Goal: Communication & Community: Answer question/provide support

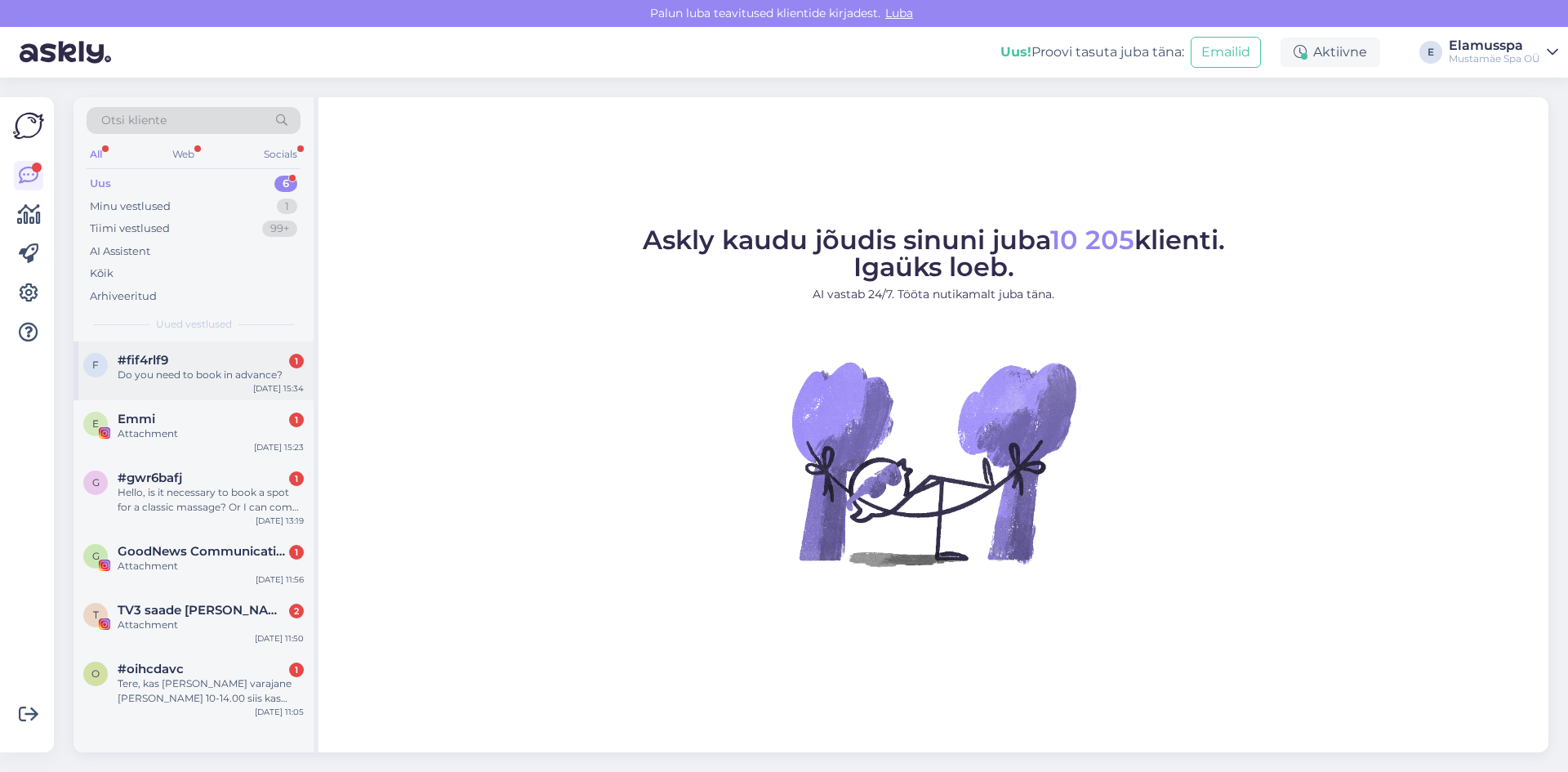
click at [195, 386] on div "f #fif4rlf9 1 Do you need to book in advance? [DATE] 15:34" at bounding box center [194, 371] width 240 height 59
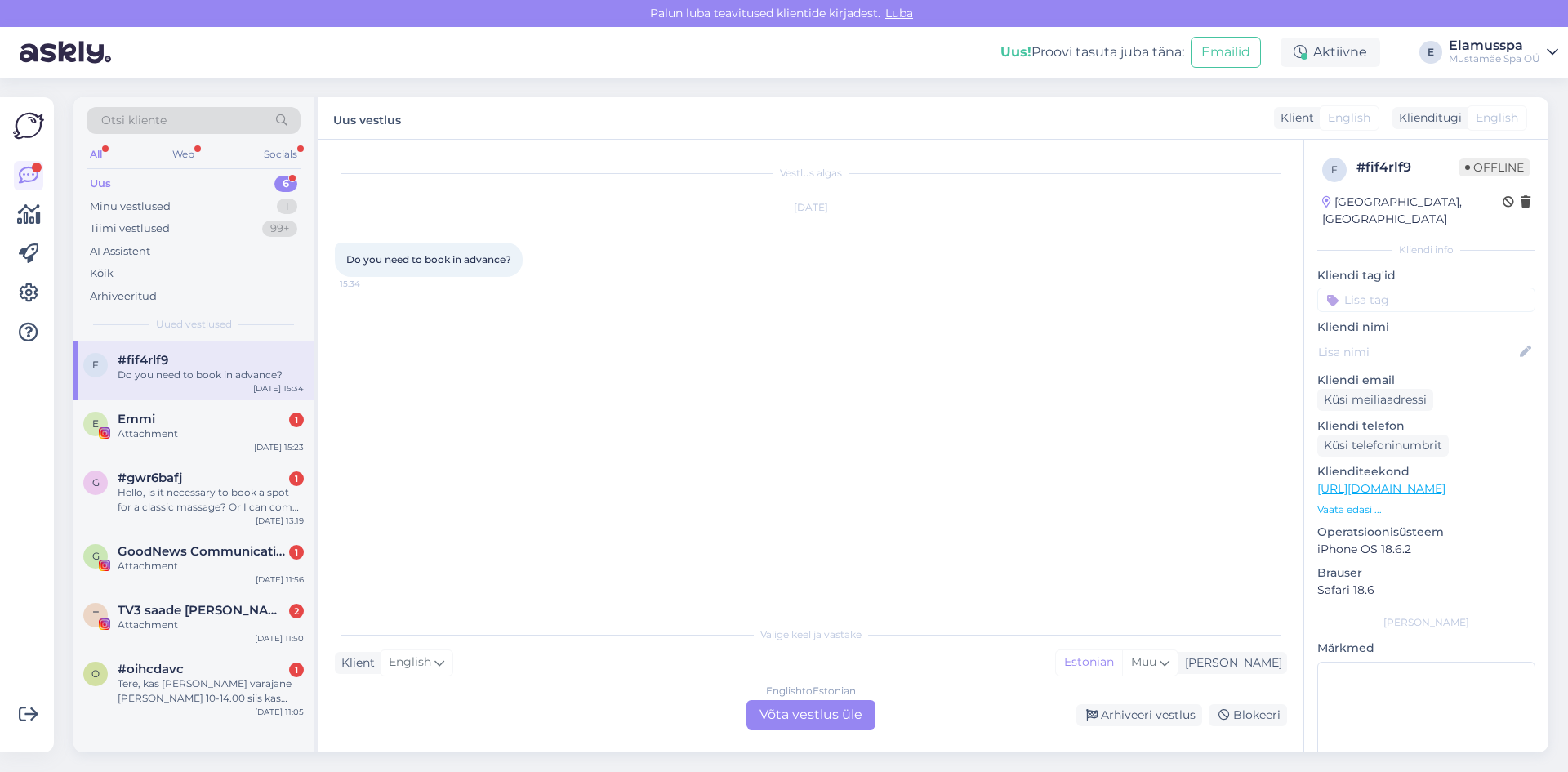
click at [801, 714] on div "English to Estonian Võta vestlus üle" at bounding box center [810, 714] width 129 height 29
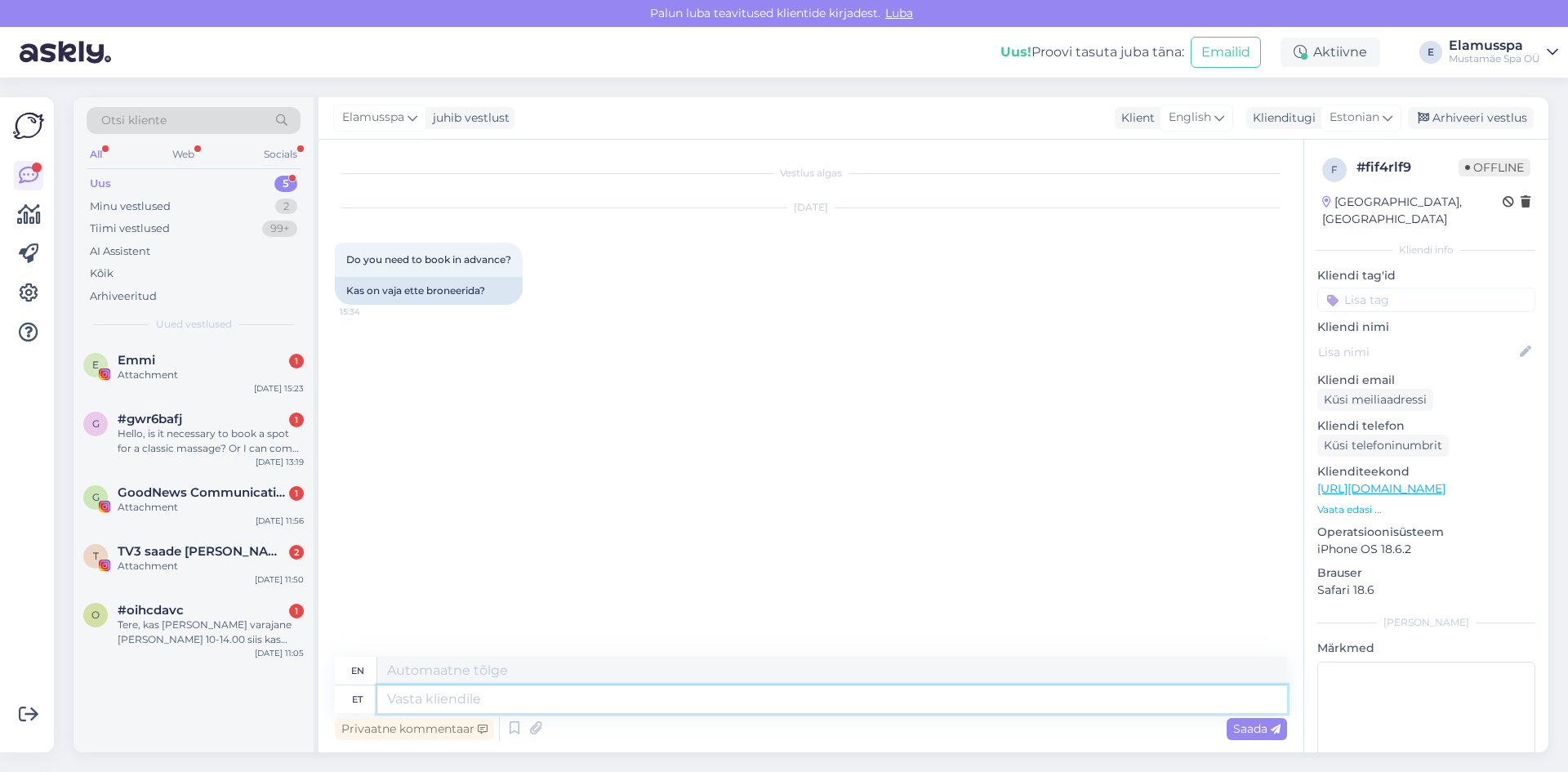
click at [758, 693] on textarea at bounding box center [832, 698] width 910 height 28
type textarea "Tere"
type textarea "Hello"
type textarea "Tere!"
type textarea "Hello!"
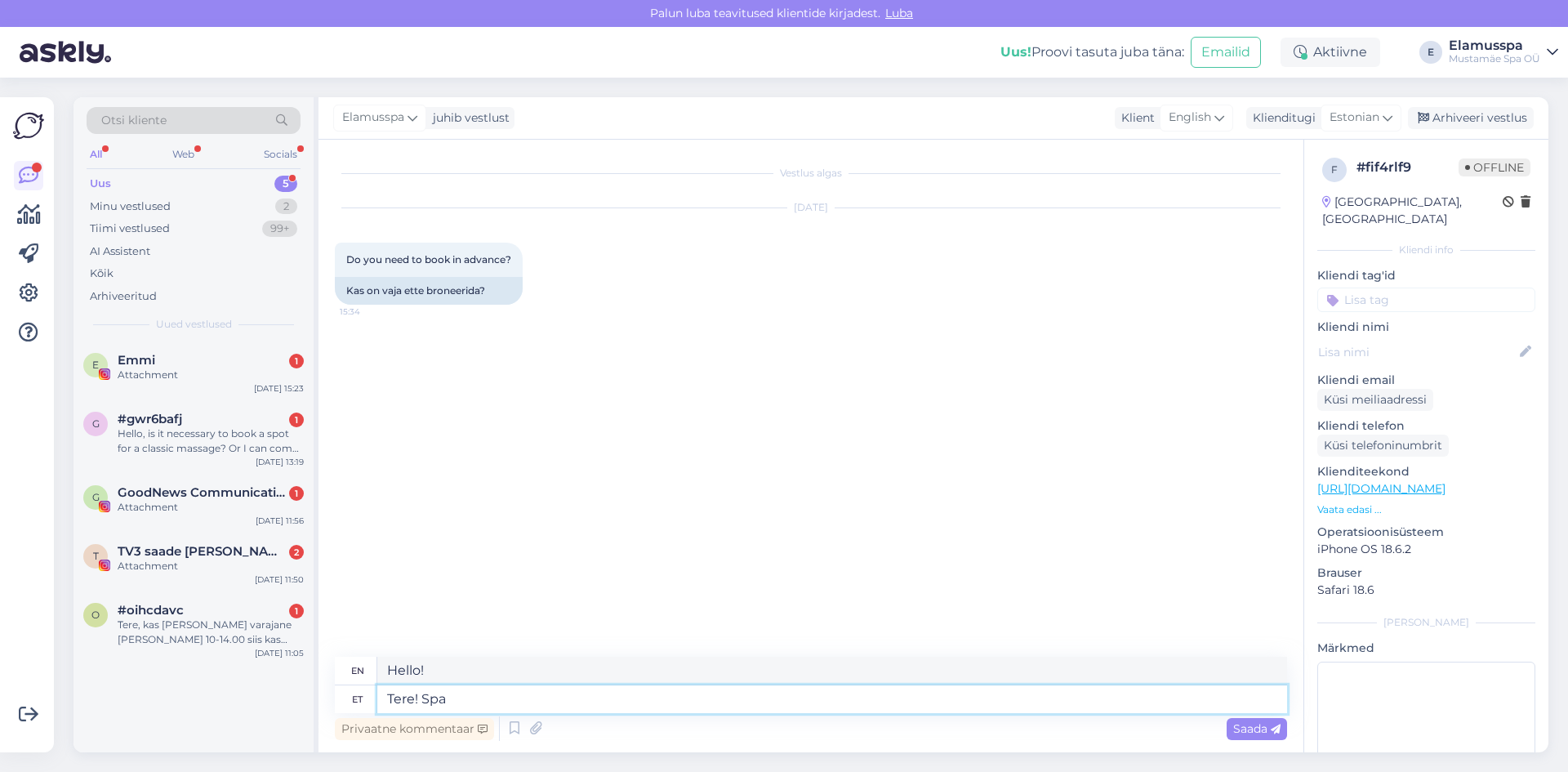
type textarea "Tere! Spa k"
type textarea "Hello! Spa"
type textarea "Tere! Spa külastust"
type textarea "Hello! Spa visit"
type textarea "Tere! Spa külastust ei o"
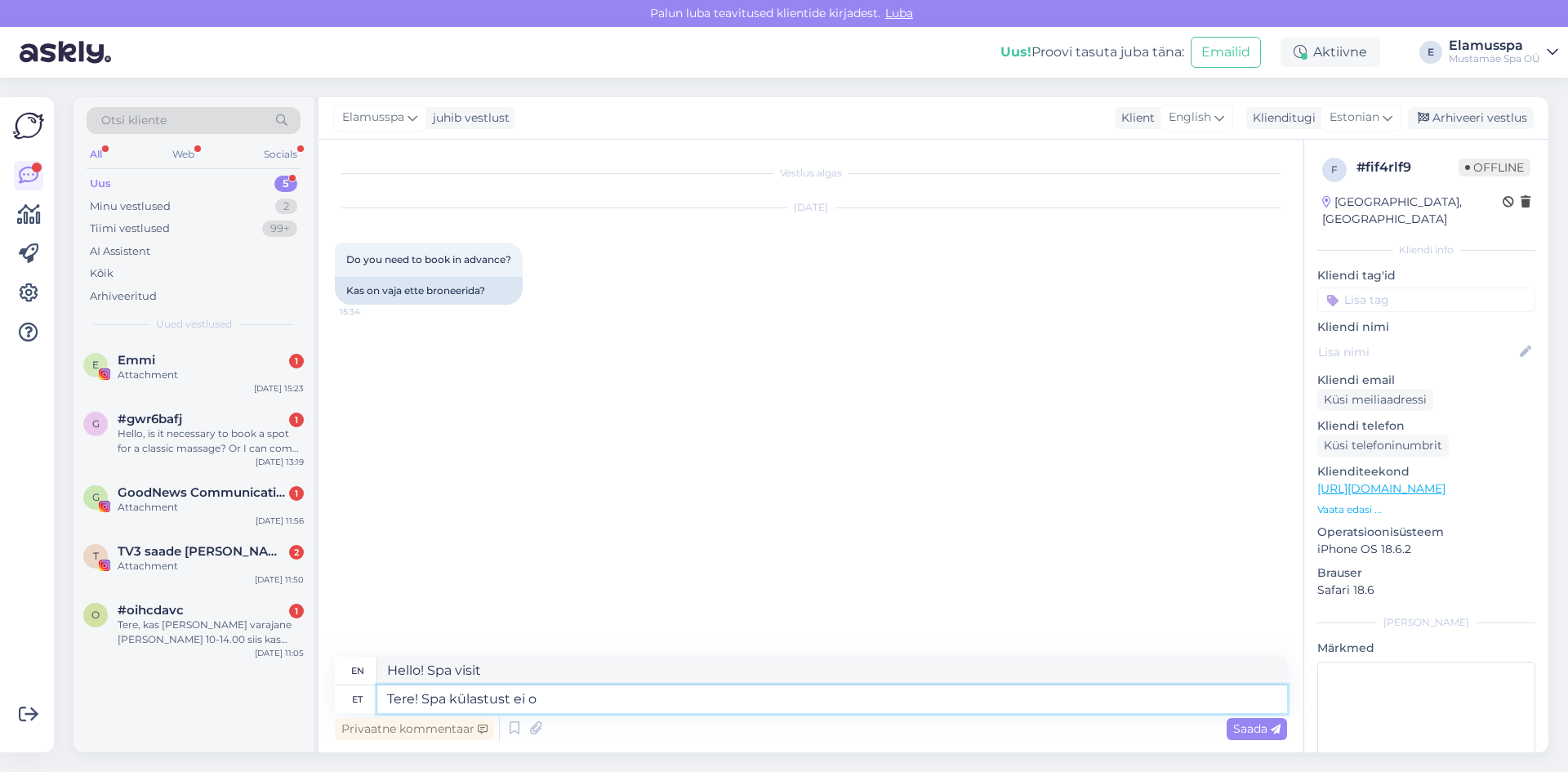
type textarea "Hello! No spa visits"
type textarea "Tere! Spa külastust ei ole t"
type textarea "Hello! There is no spa visit."
type textarea "Tere! Spa külastust ei [PERSON_NAME] e"
type textarea "Hello! No need to visit the spa"
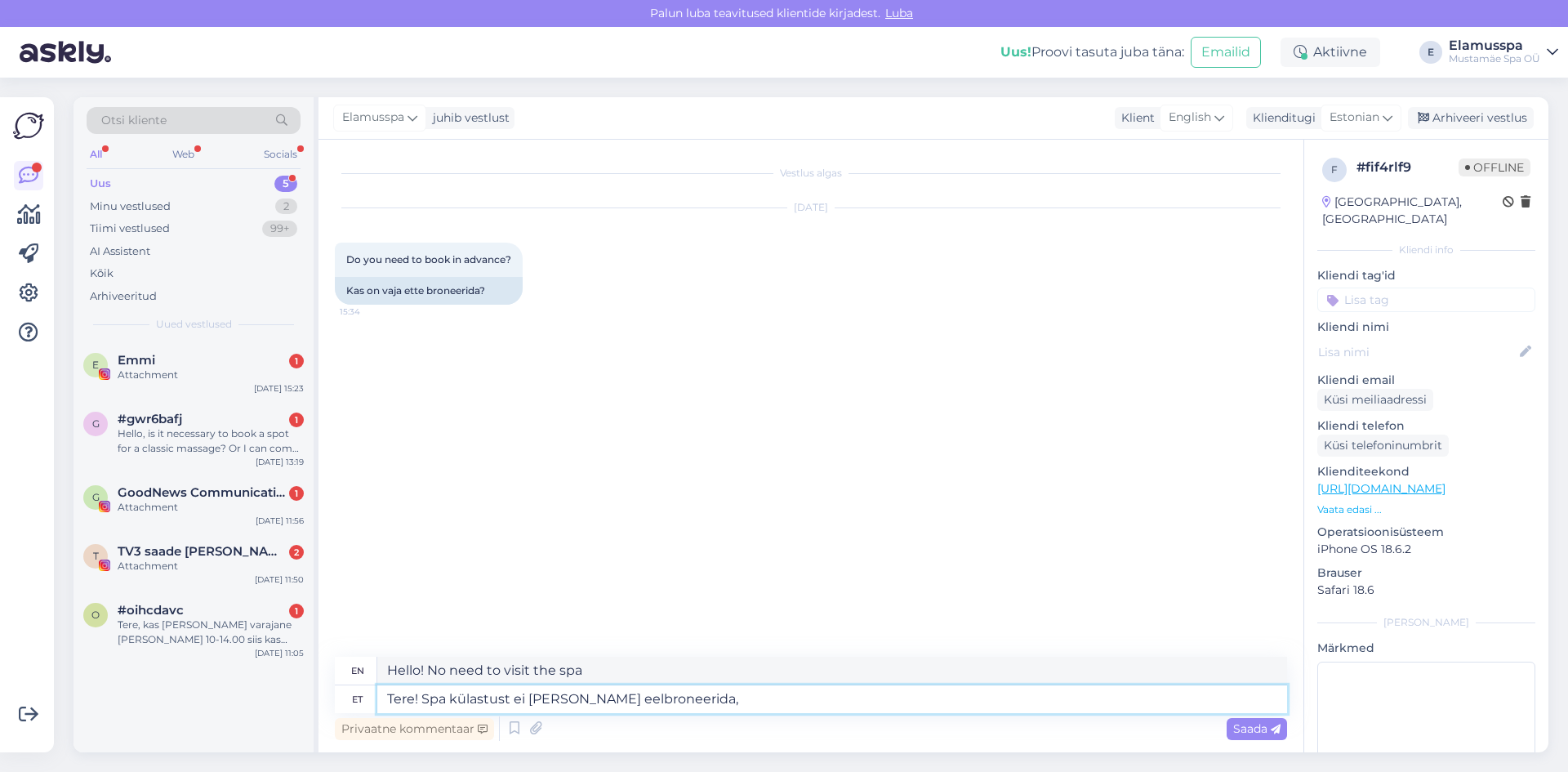
type textarea "Tere! Spa külastust ei [PERSON_NAME] eelbroneerida, k"
type textarea "Hello! You don't need to book a spa visit in advance,"
type textarea "Tere! Spa külastust ei [PERSON_NAME] eelbroneerida, kuid"
type textarea "Hi! You don't need to book a spa visit in advance, but"
type textarea "Tere! Spa külastust ei [PERSON_NAME] eelbroneerida, kuid hoolitsusi k"
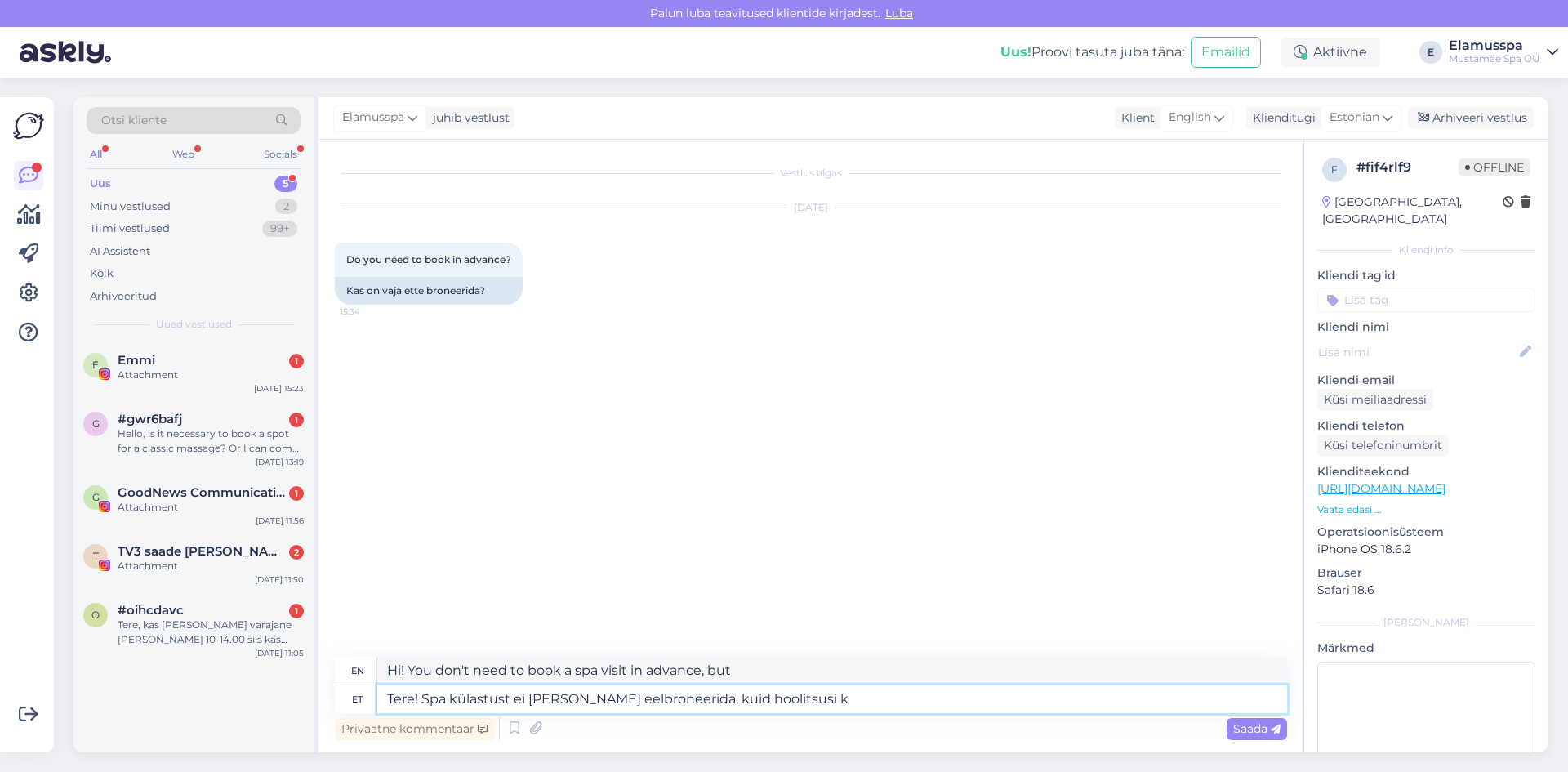
type textarea "Hi! You don't need to book a spa visit in advance, but treatments are available."
type textarea "Tere! Spa külastust ei [PERSON_NAME] eelbroneerida, kuid hoolitsusi [PERSON_NAM…"
type textarea "Hi! You don't need to pre-book a spa visit, but you do need to book treatments."
type textarea "Tere! Spa külastust ei [PERSON_NAME] eelbroneerida, kuid hoolitsusi [PERSON_NAM…"
click at [1264, 728] on span "Saada" at bounding box center [1257, 728] width 47 height 15
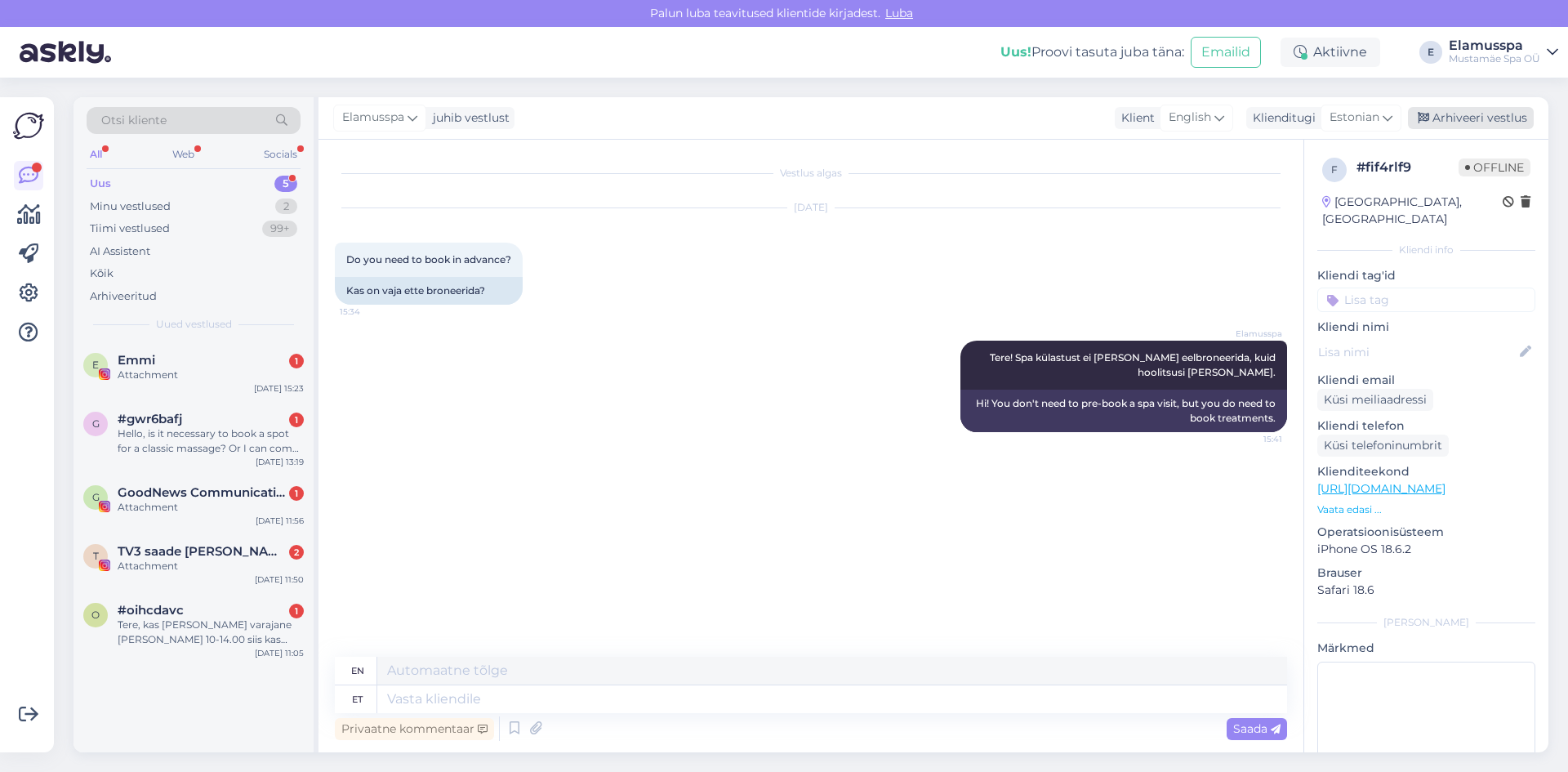
click at [1484, 122] on div "Arhiveeri vestlus" at bounding box center [1470, 117] width 125 height 22
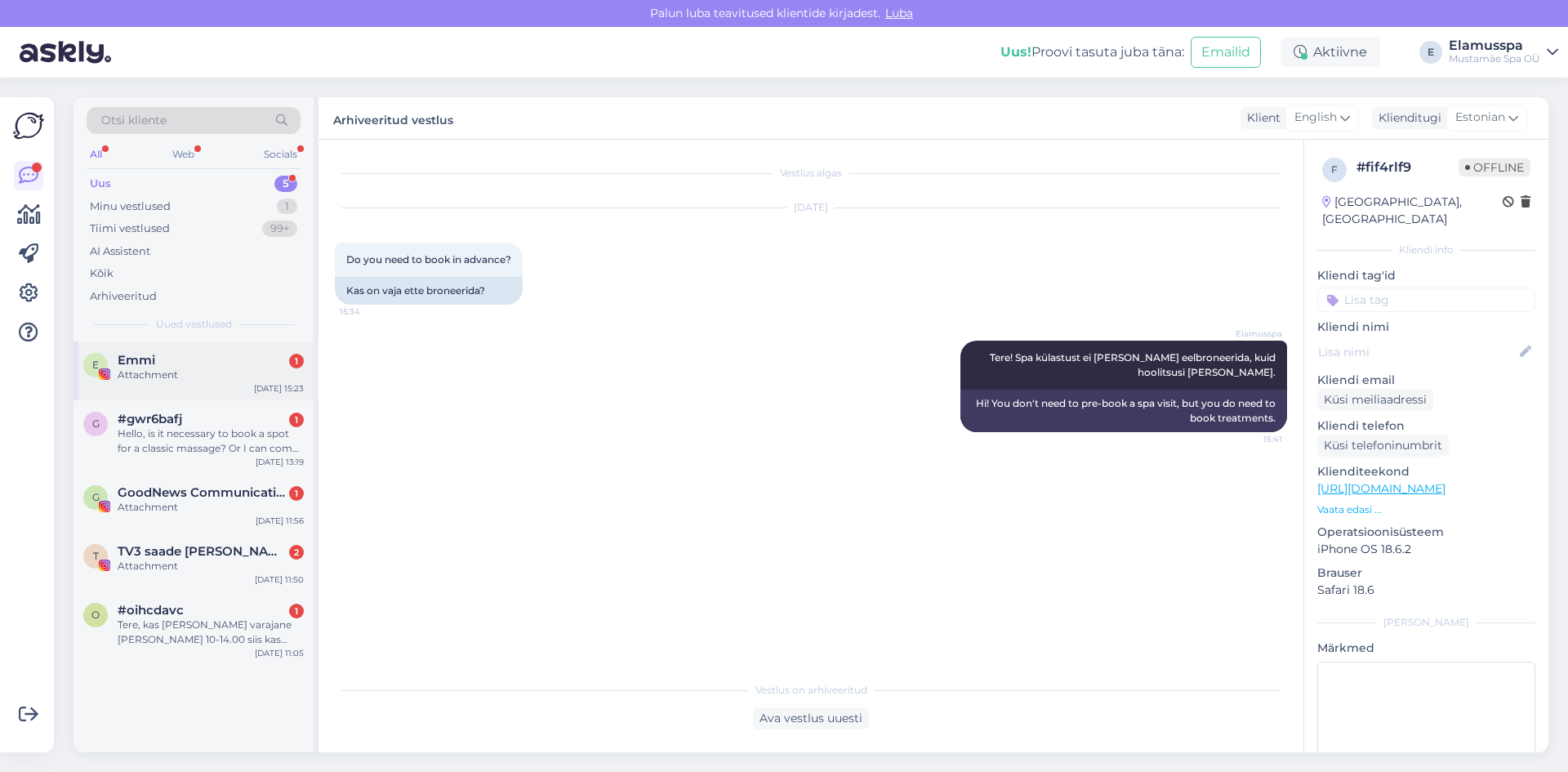
click at [153, 373] on div "Attachment" at bounding box center [210, 374] width 186 height 15
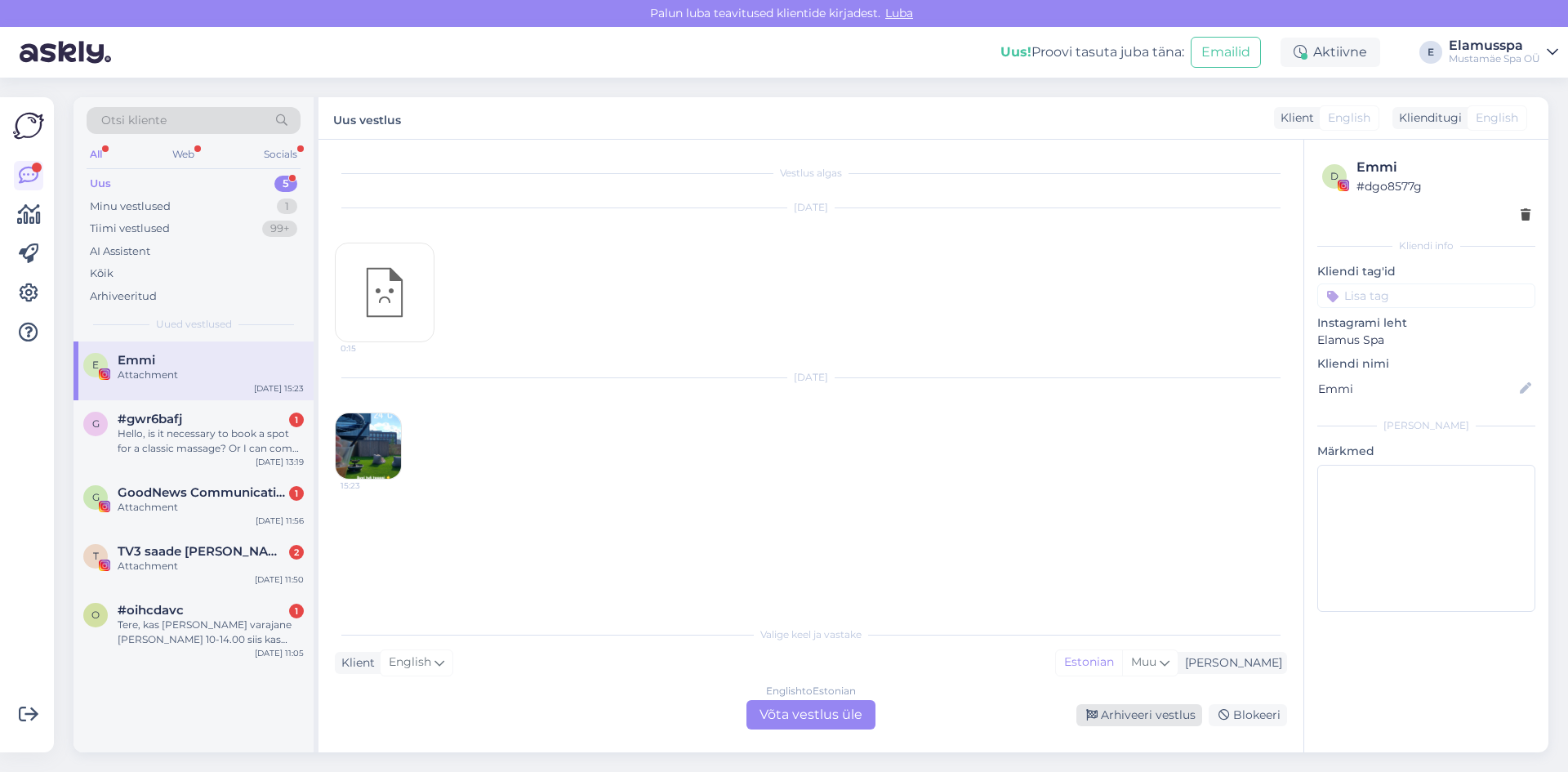
click at [1156, 724] on div "Arhiveeri vestlus" at bounding box center [1138, 715] width 125 height 22
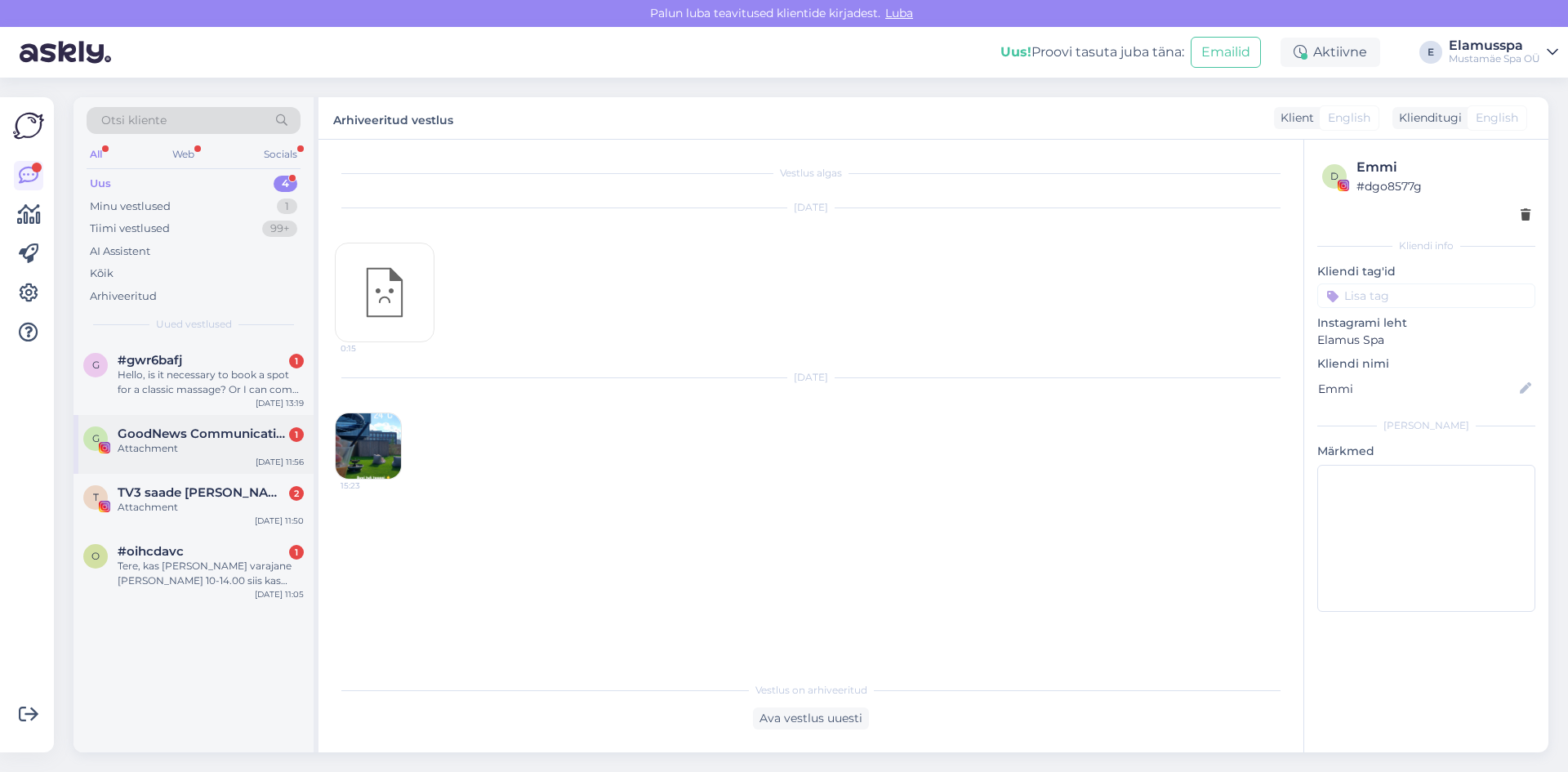
click at [241, 461] on div "G GoodNews Communication 1 Attachment [DATE] 11:56" at bounding box center [194, 444] width 240 height 59
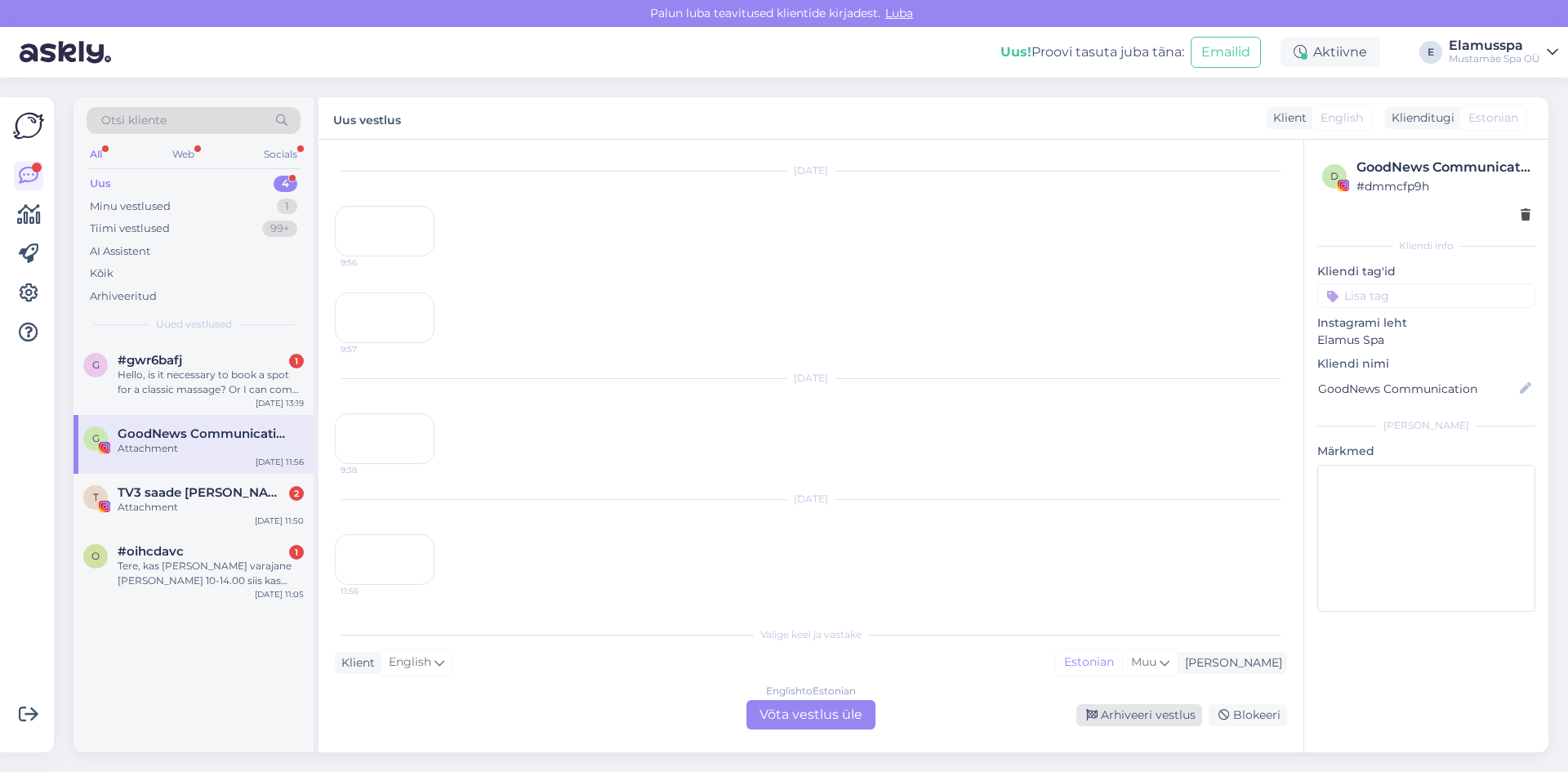
click at [1145, 709] on div "Arhiveeri vestlus" at bounding box center [1138, 715] width 125 height 22
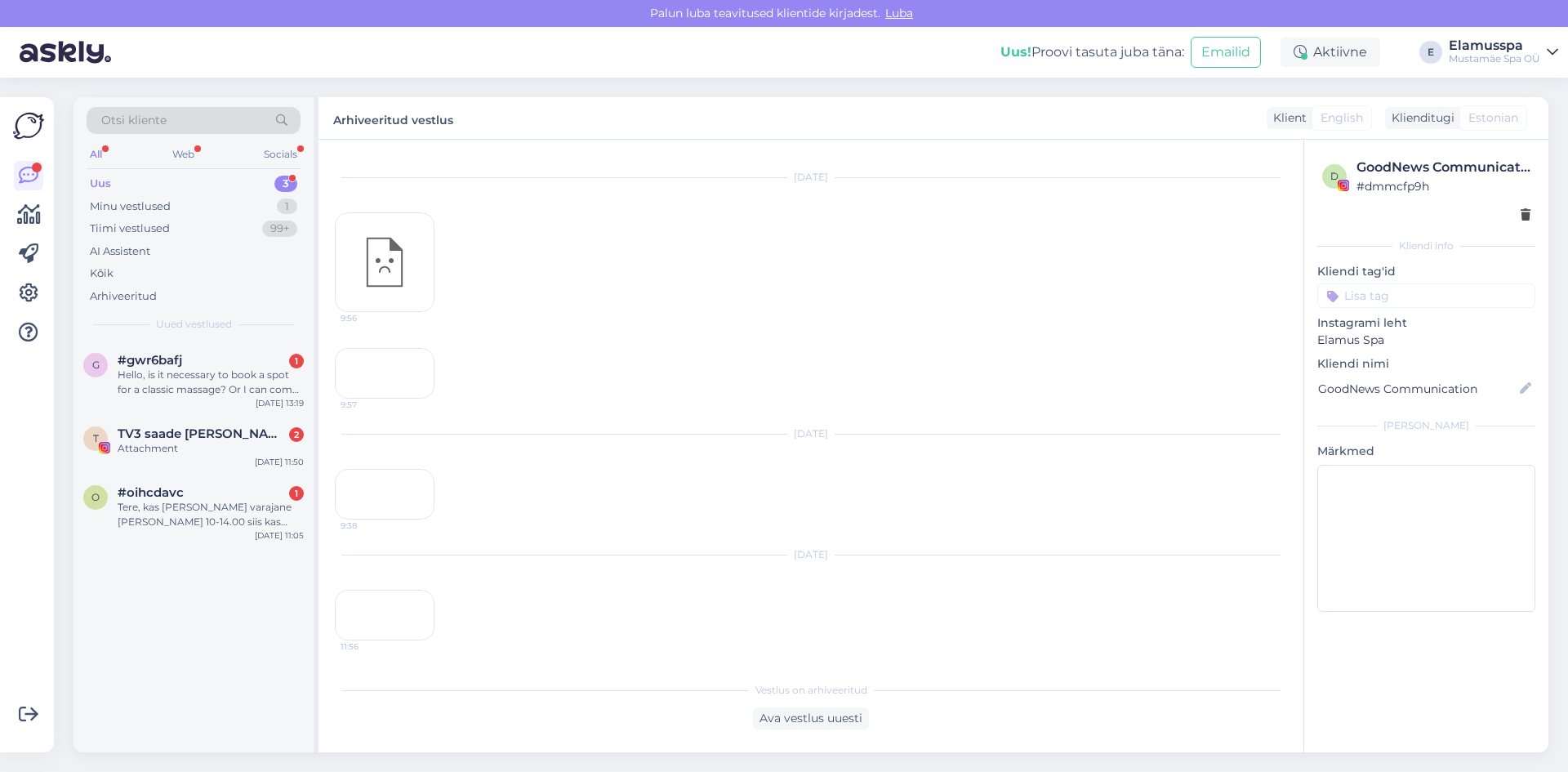
scroll to position [14259, 0]
click at [165, 456] on div "T TV3 saade Naudime Elu 2 Attachment [DATE] 11:50" at bounding box center [194, 444] width 240 height 59
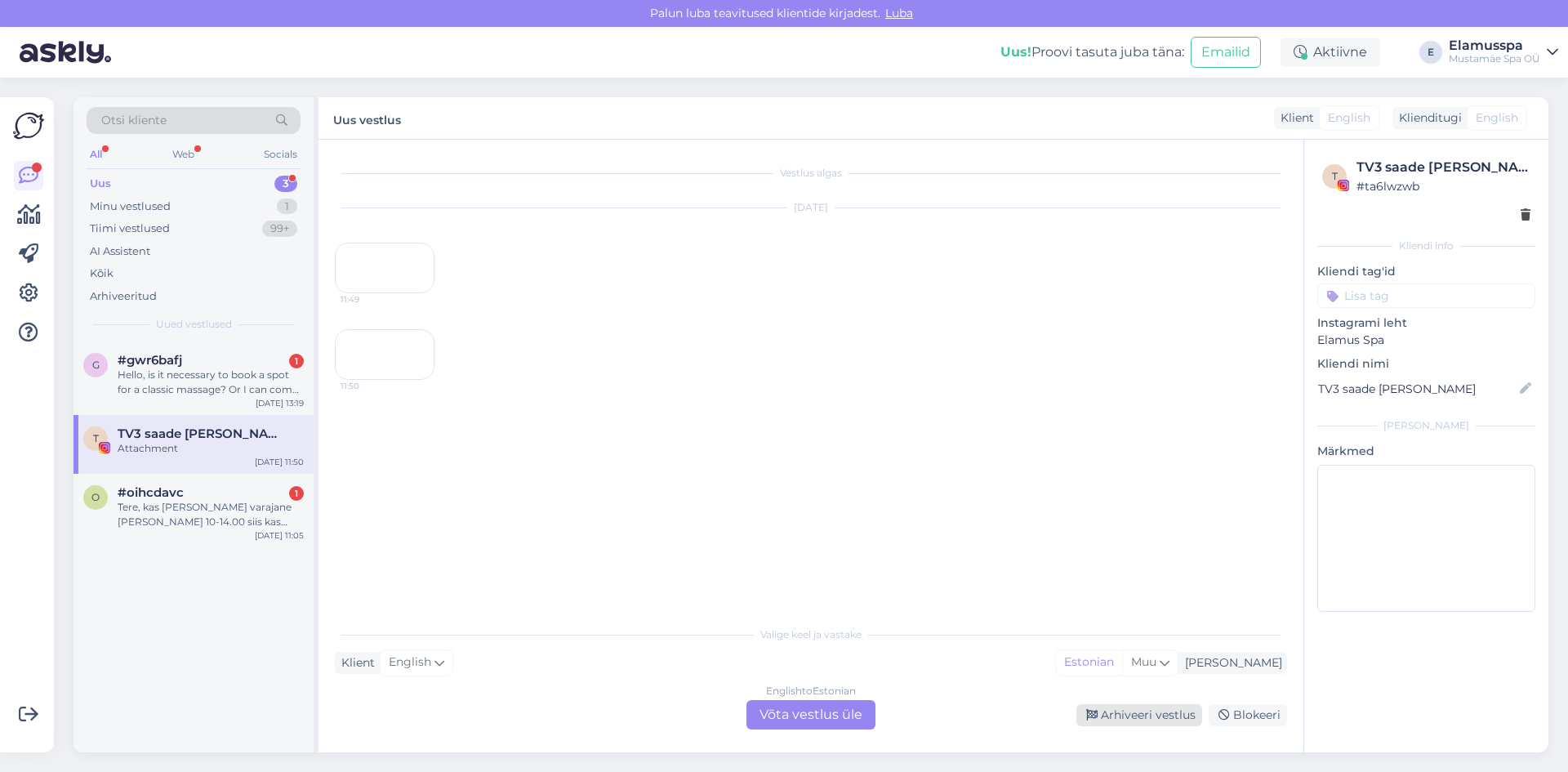
click at [1111, 712] on div "Arhiveeri vestlus" at bounding box center [1138, 715] width 125 height 22
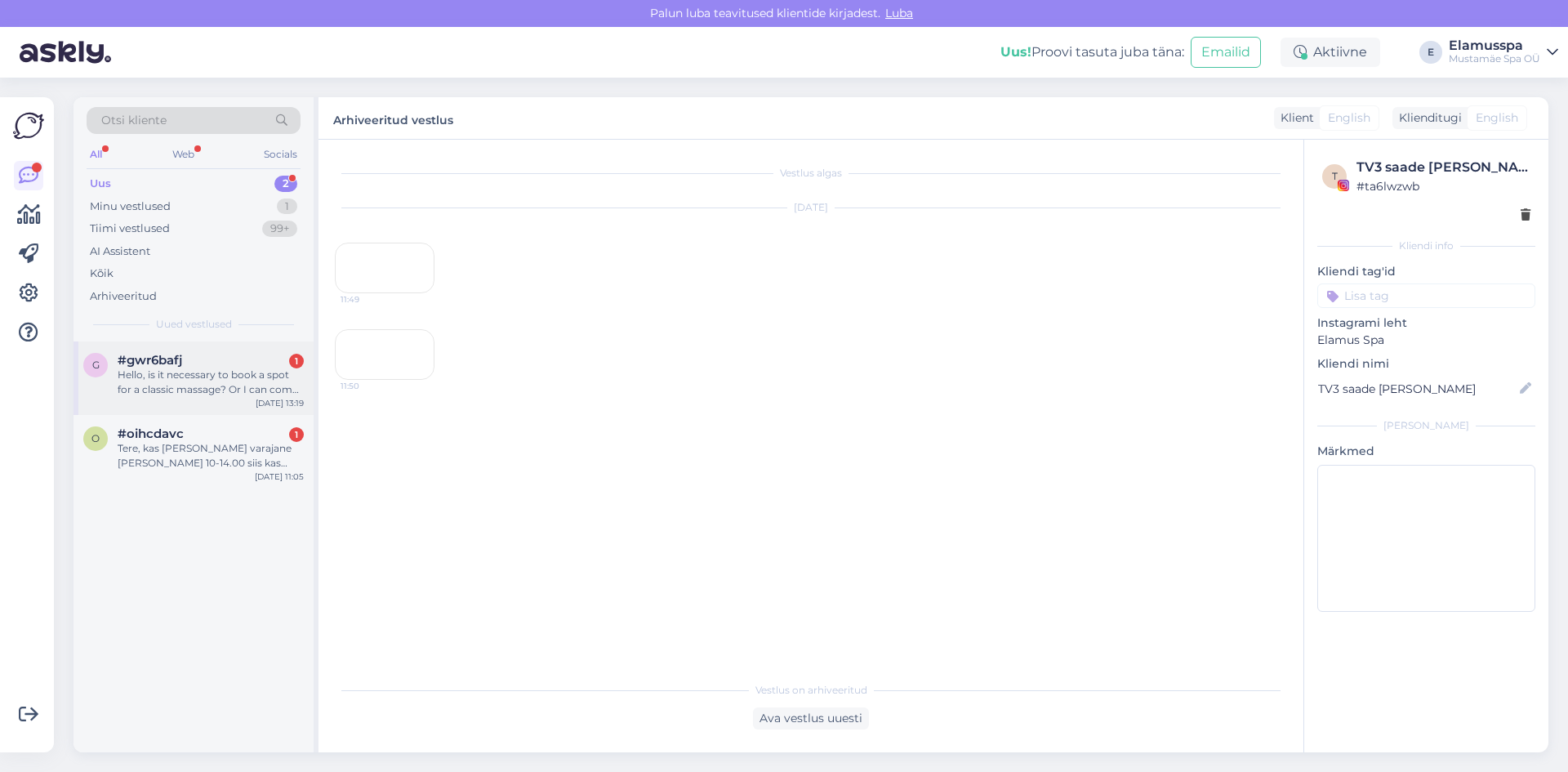
click at [222, 379] on div "Hello, is it necessary to book a spot for a classic massage? Or I can come to t…" at bounding box center [210, 382] width 186 height 29
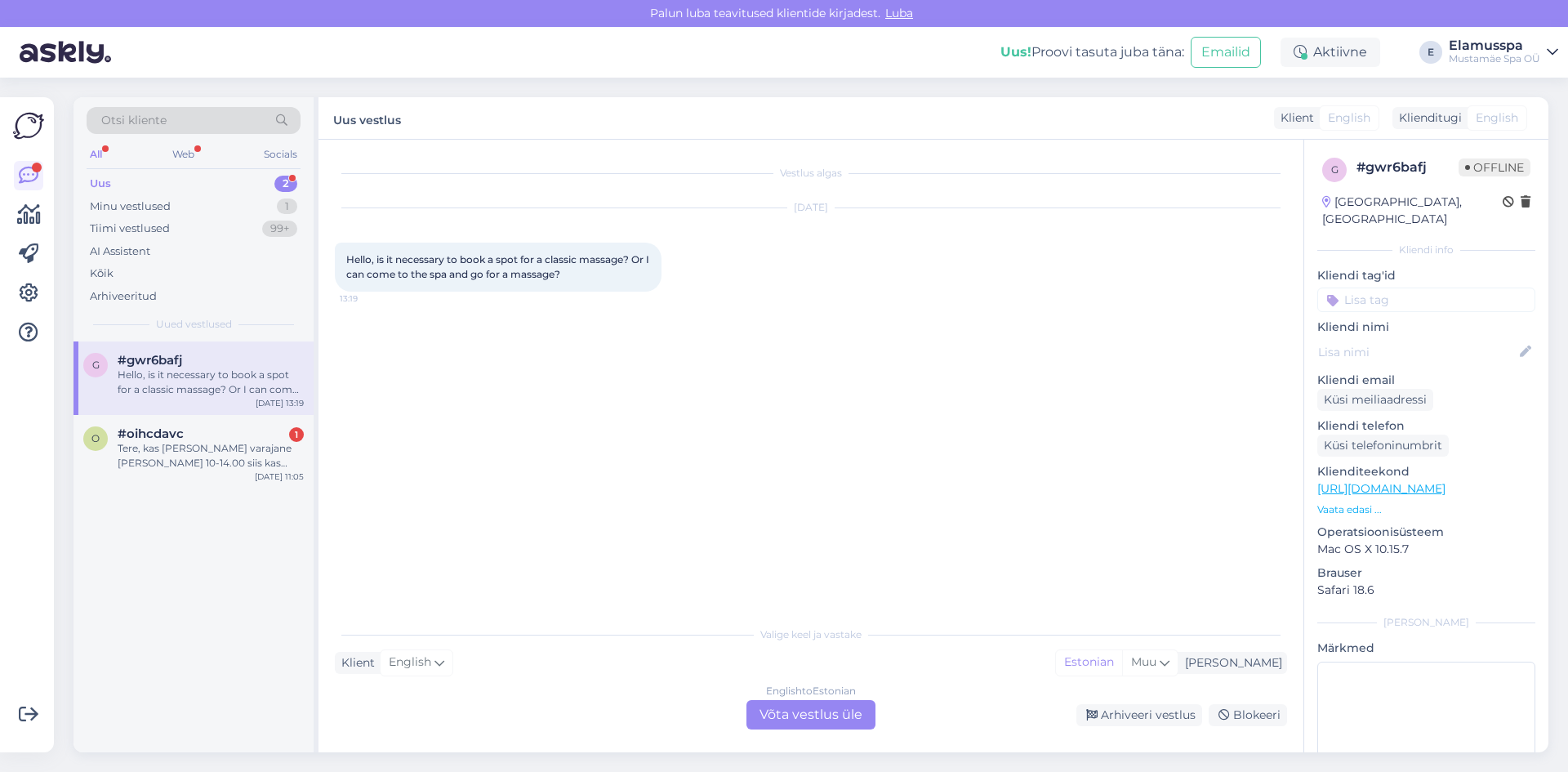
click at [861, 725] on div "English to Estonian Võta vestlus üle" at bounding box center [810, 714] width 129 height 29
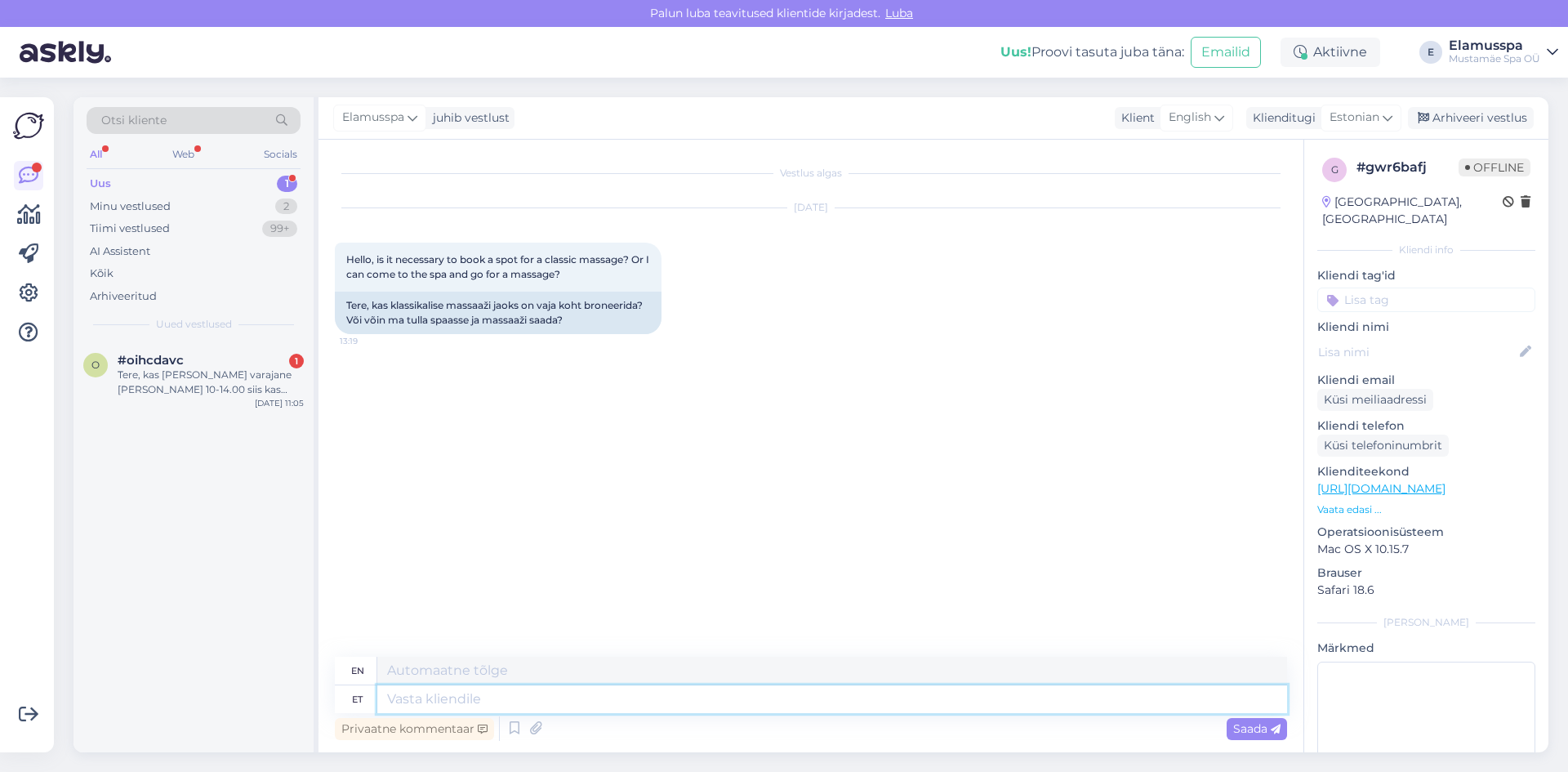
click at [591, 700] on textarea at bounding box center [832, 698] width 910 height 28
type textarea "Tere,"
type textarea "Hello,"
type textarea "Tere, jah!"
type textarea "Hello, yes!"
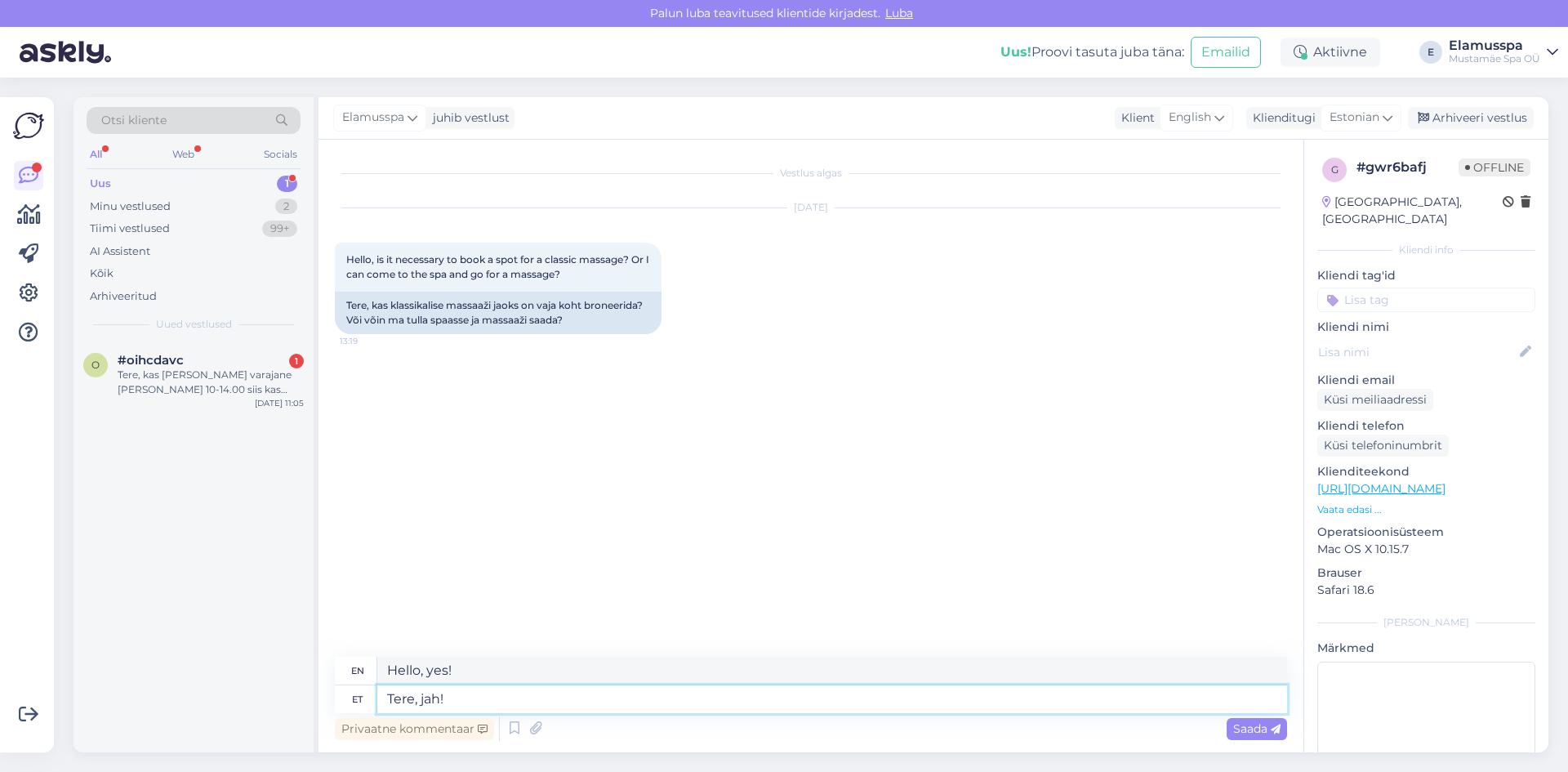
type textarea "Tere, jah"
type textarea "Hello, yes"
type textarea "Tere,"
type textarea "Hello,"
type textarea "Tere,"
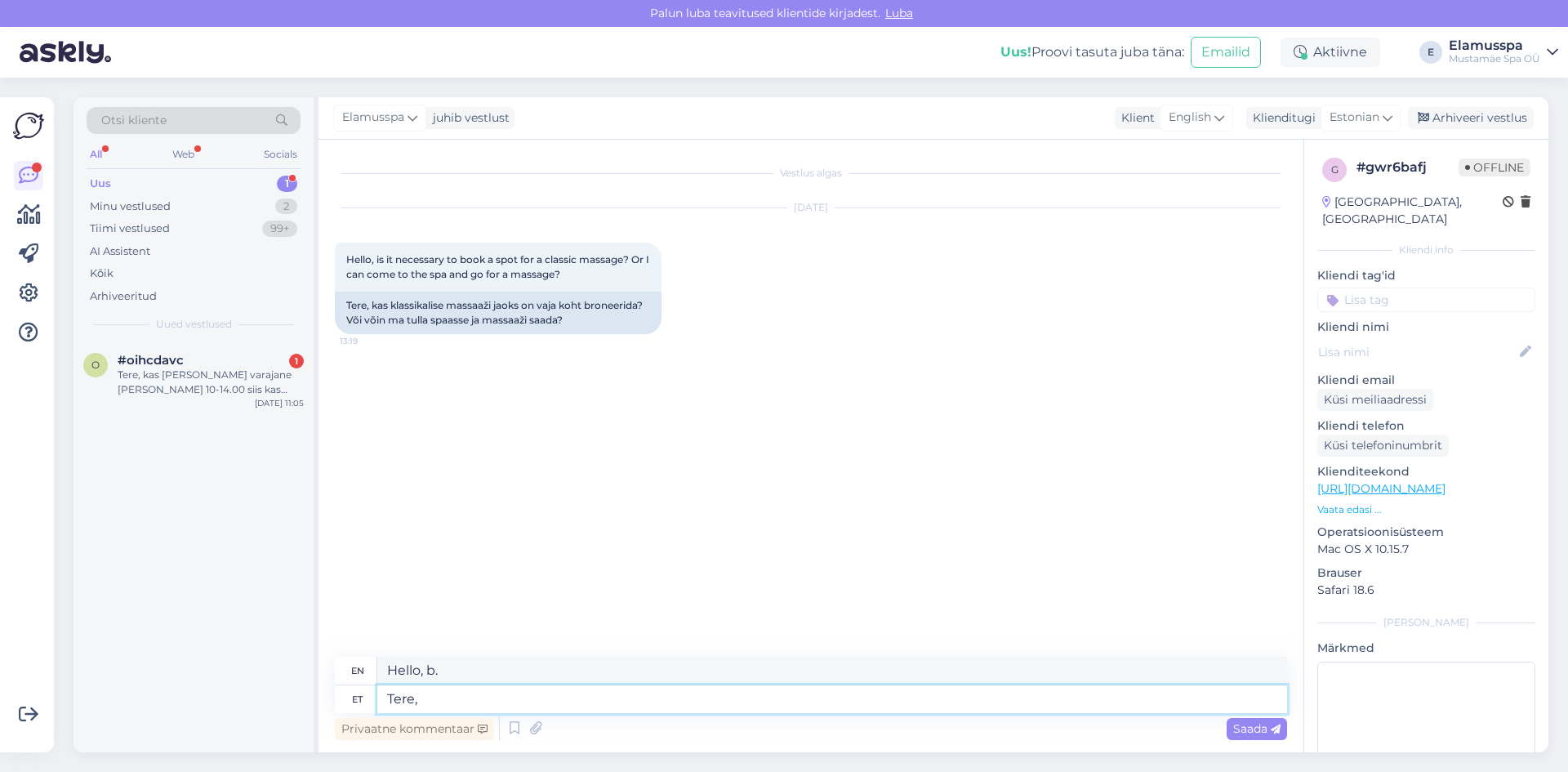
type textarea "Hello,"
type textarea "Tere, eelbron"
type textarea "Hello, pre-booked"
type textarea "Tere, eelbroneerimine"
type textarea "Hello, pre-booking"
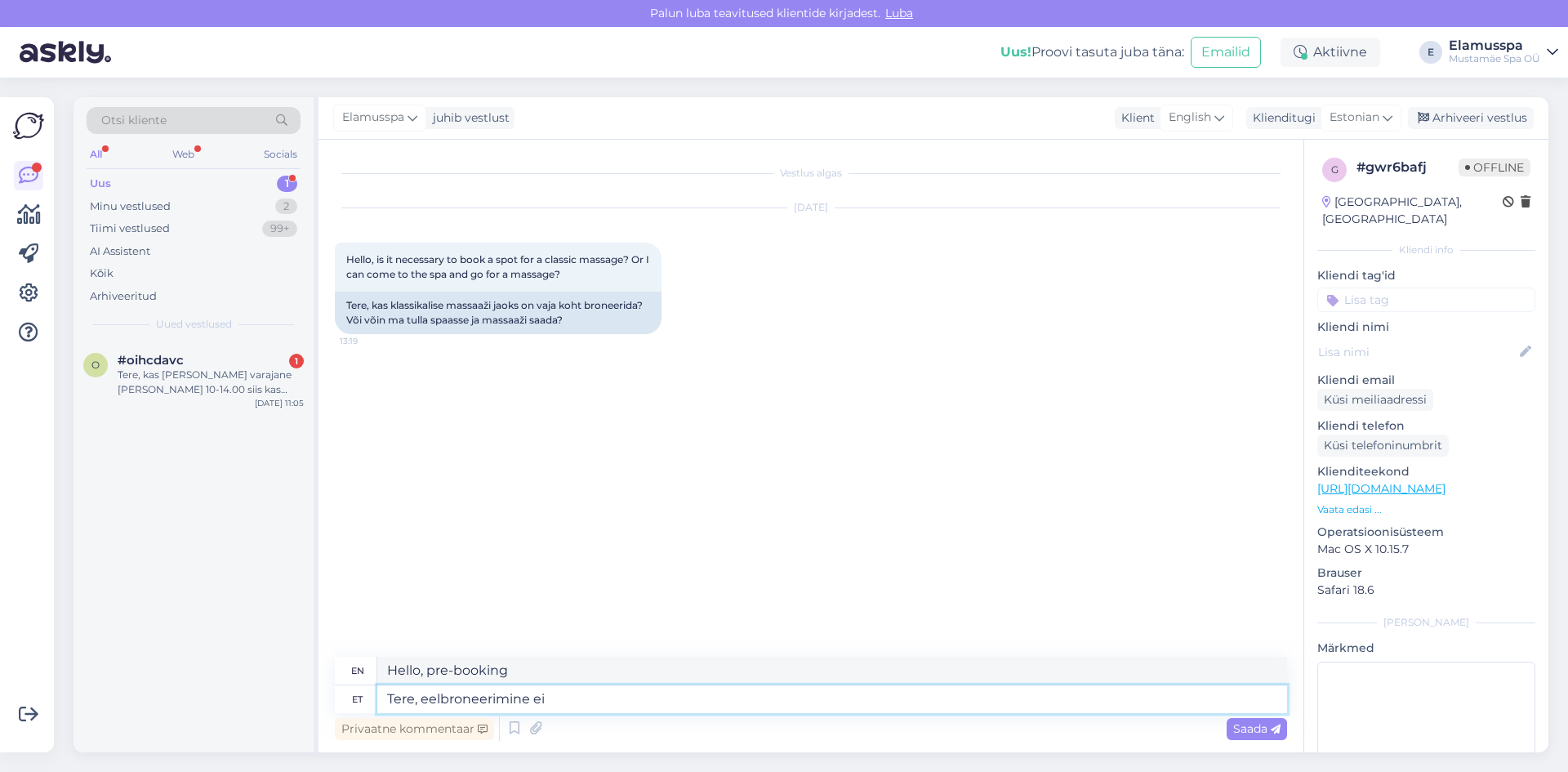
type textarea "Tere, eelbroneerimine ei o"
type textarea "Hello, no advance booking"
type textarea "Tere, eelbroneerimine ei ole k"
type textarea "Hello, there is no pre-booking."
type textarea "Tere, eelbroneerimine ei ole kohustusk"
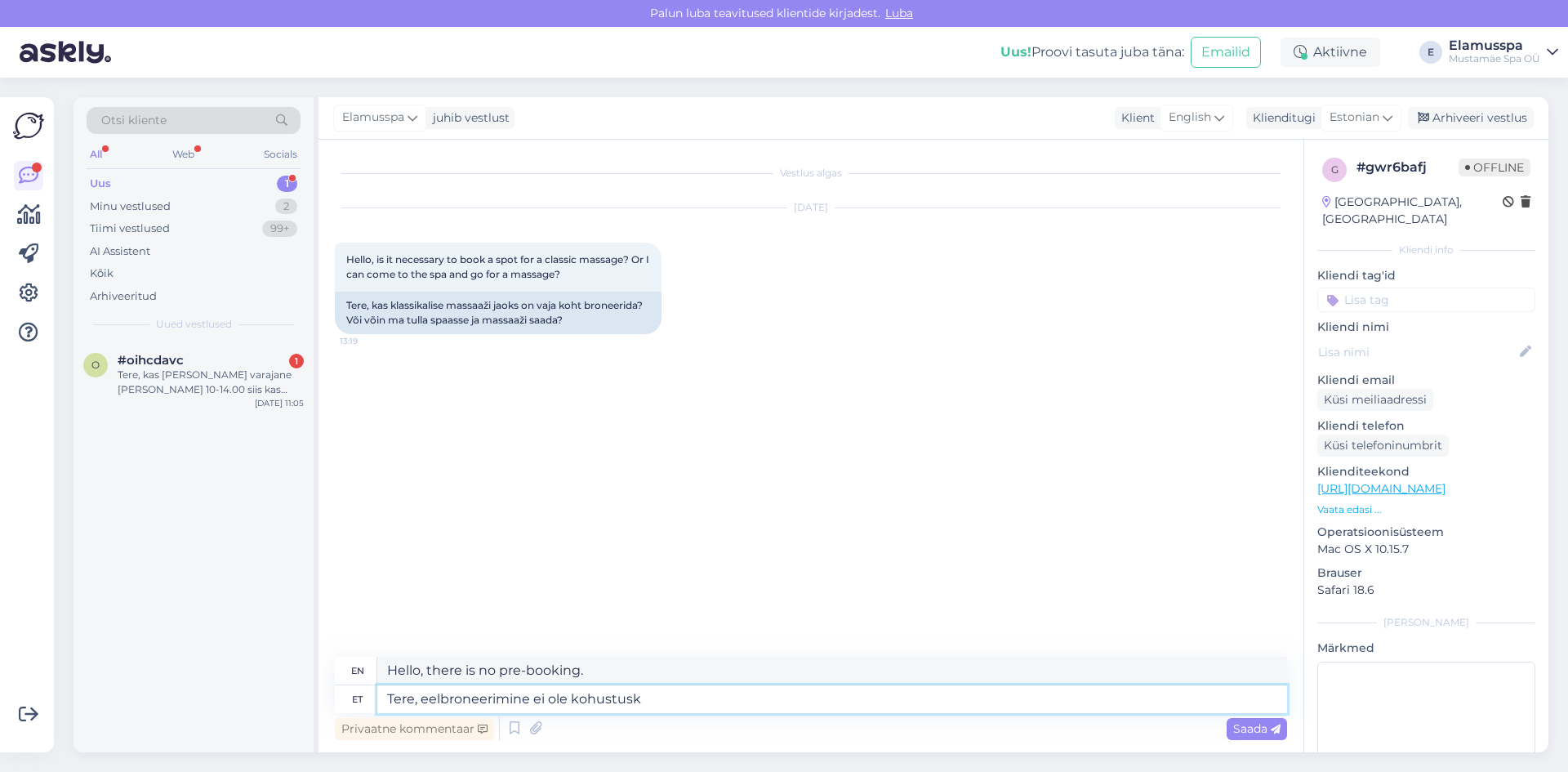
type textarea "Hello, advance booking is not mandatory."
type textarea "Tere, eelbroneerimine ei ole kohustus"
type textarea "Hello, pre-booking is not mandatory."
type textarea "Tere, eelbroneerimine ei ole kohustuslik, k"
type textarea "Hello, advance booking is not mandatory,"
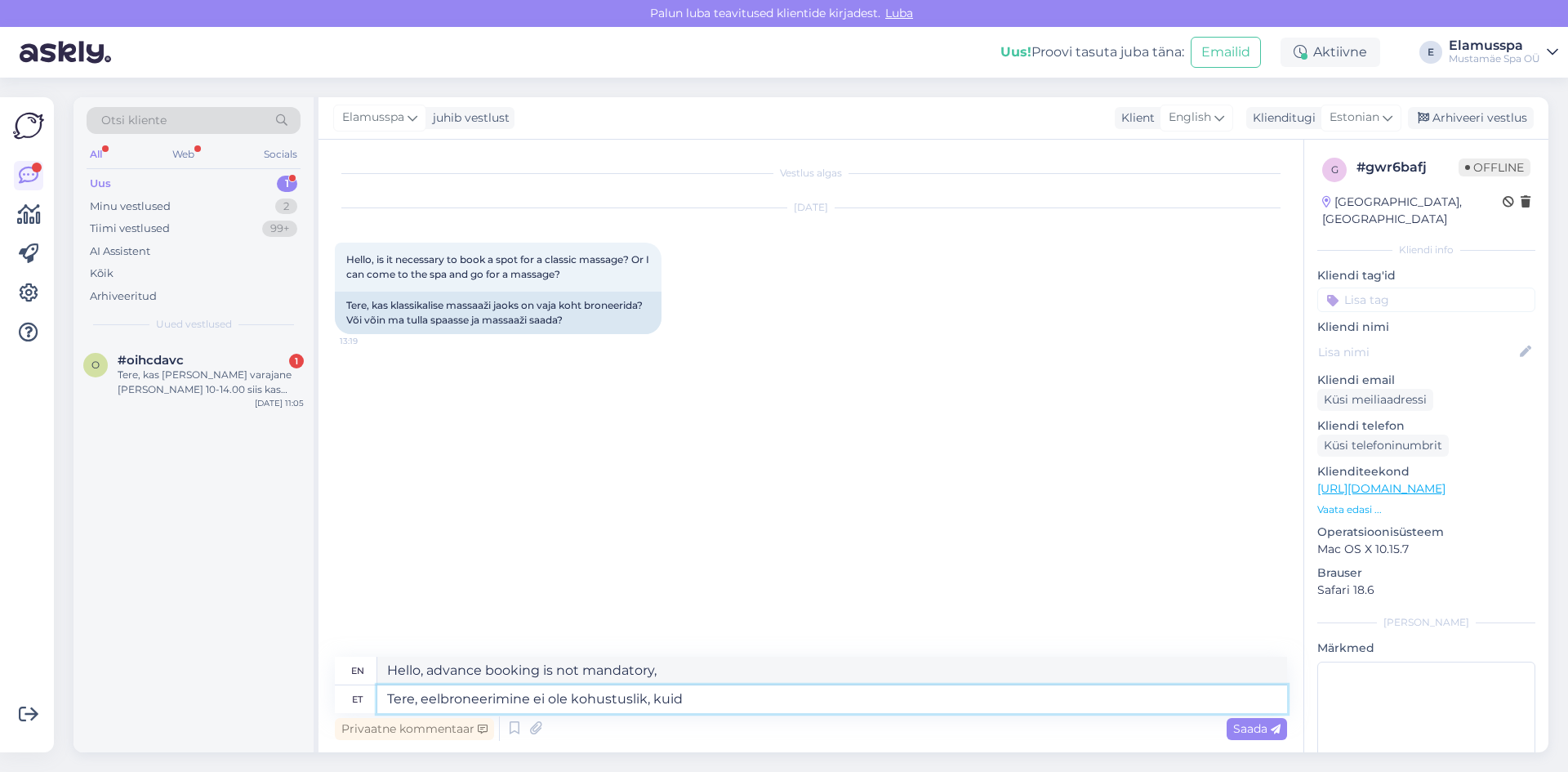
type textarea "Tere, eelbroneerimine ei ole kohustuslik, kuid"
type textarea "Hello, advance booking is not mandatory, but"
type textarea "Tere, eelbroneerimine ei ole kohustuslik, kuid"
click at [178, 349] on div "f #fif4rlf9 1 Thank you [DATE] 15:49" at bounding box center [194, 371] width 240 height 59
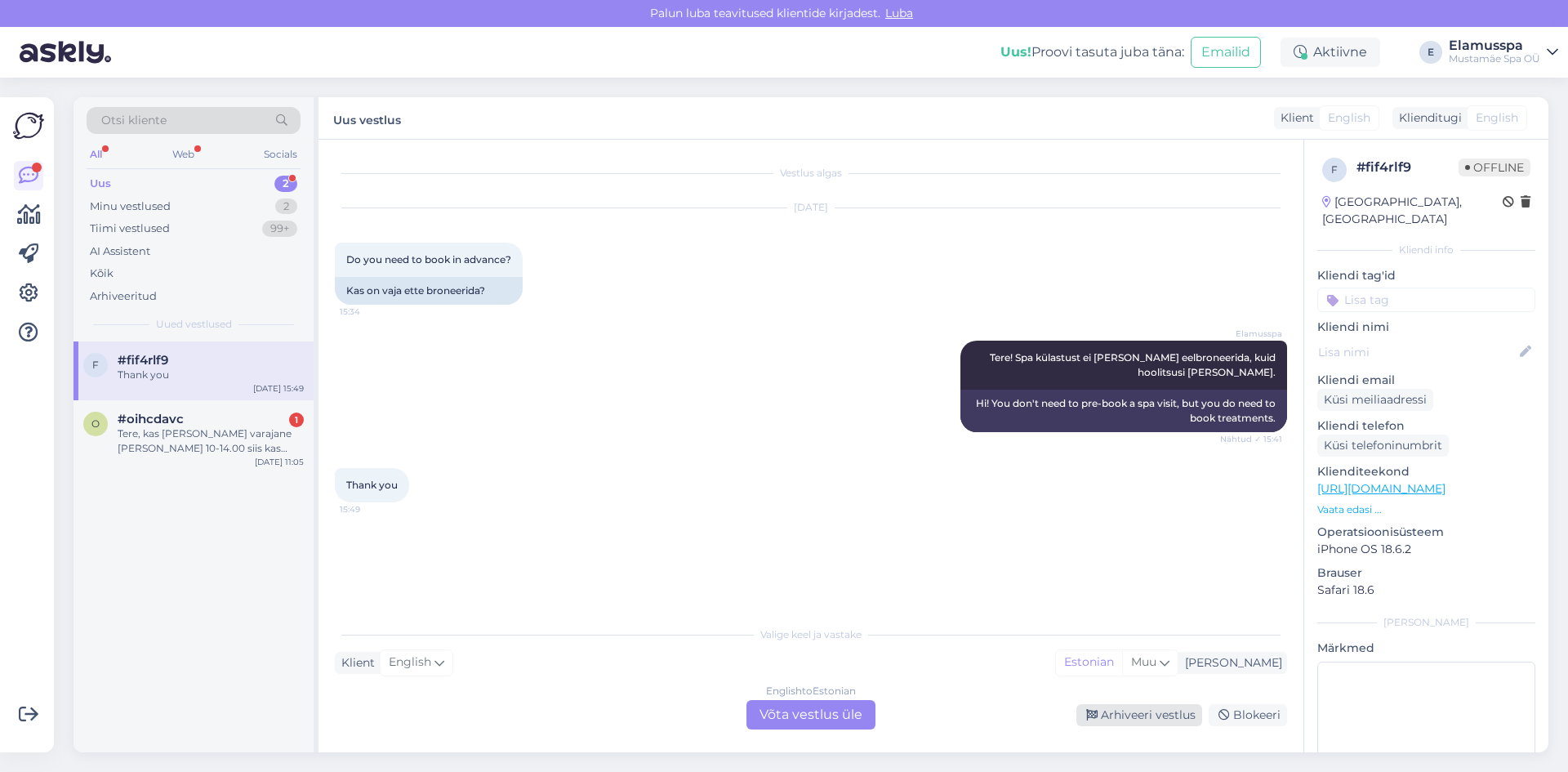
click at [1109, 715] on div "Arhiveeri vestlus" at bounding box center [1138, 715] width 125 height 22
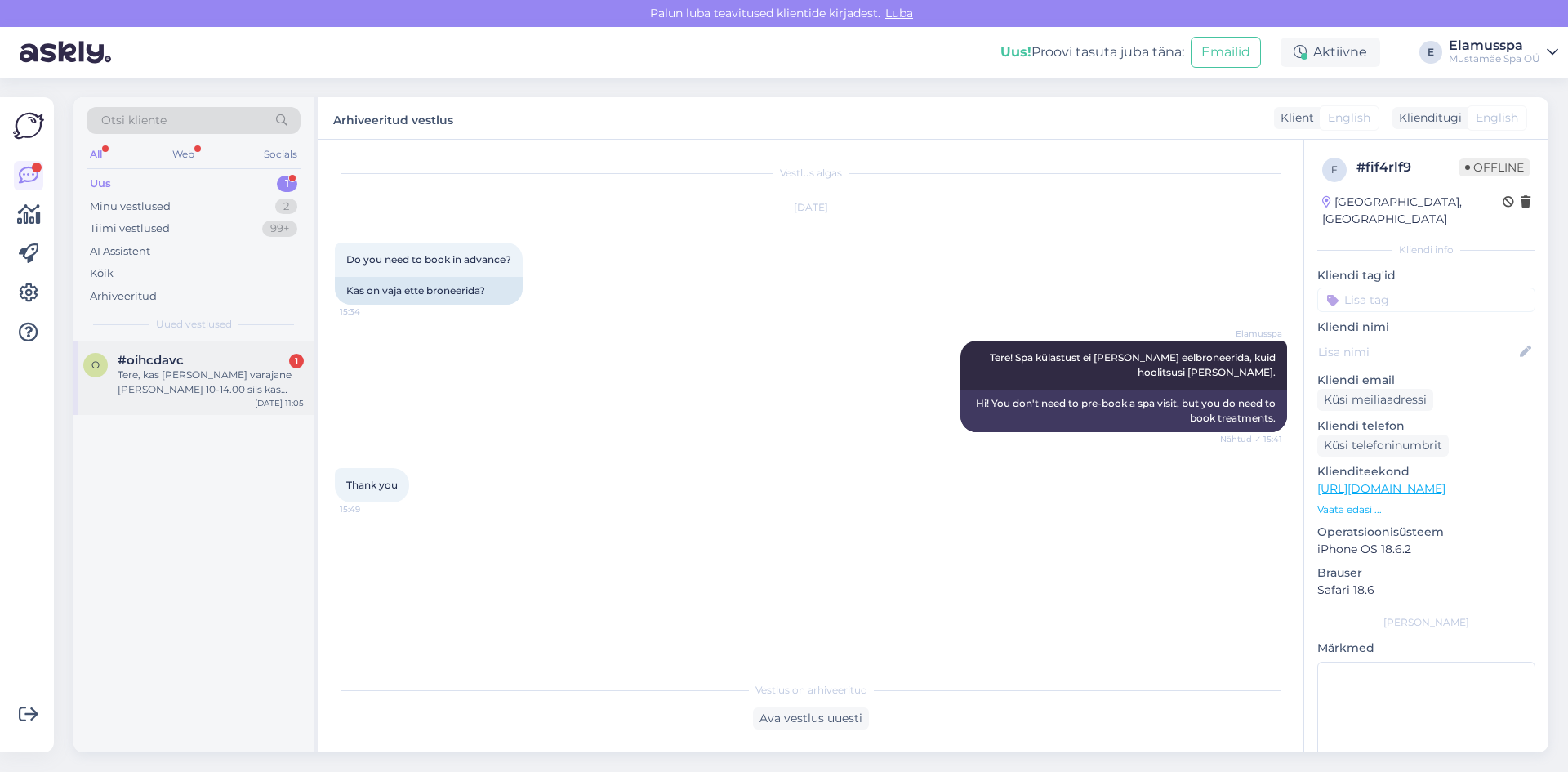
click at [202, 382] on div "Tere, kas [PERSON_NAME] varajane [PERSON_NAME] 10-14.00 siis kas saab olla spas…" at bounding box center [210, 382] width 186 height 29
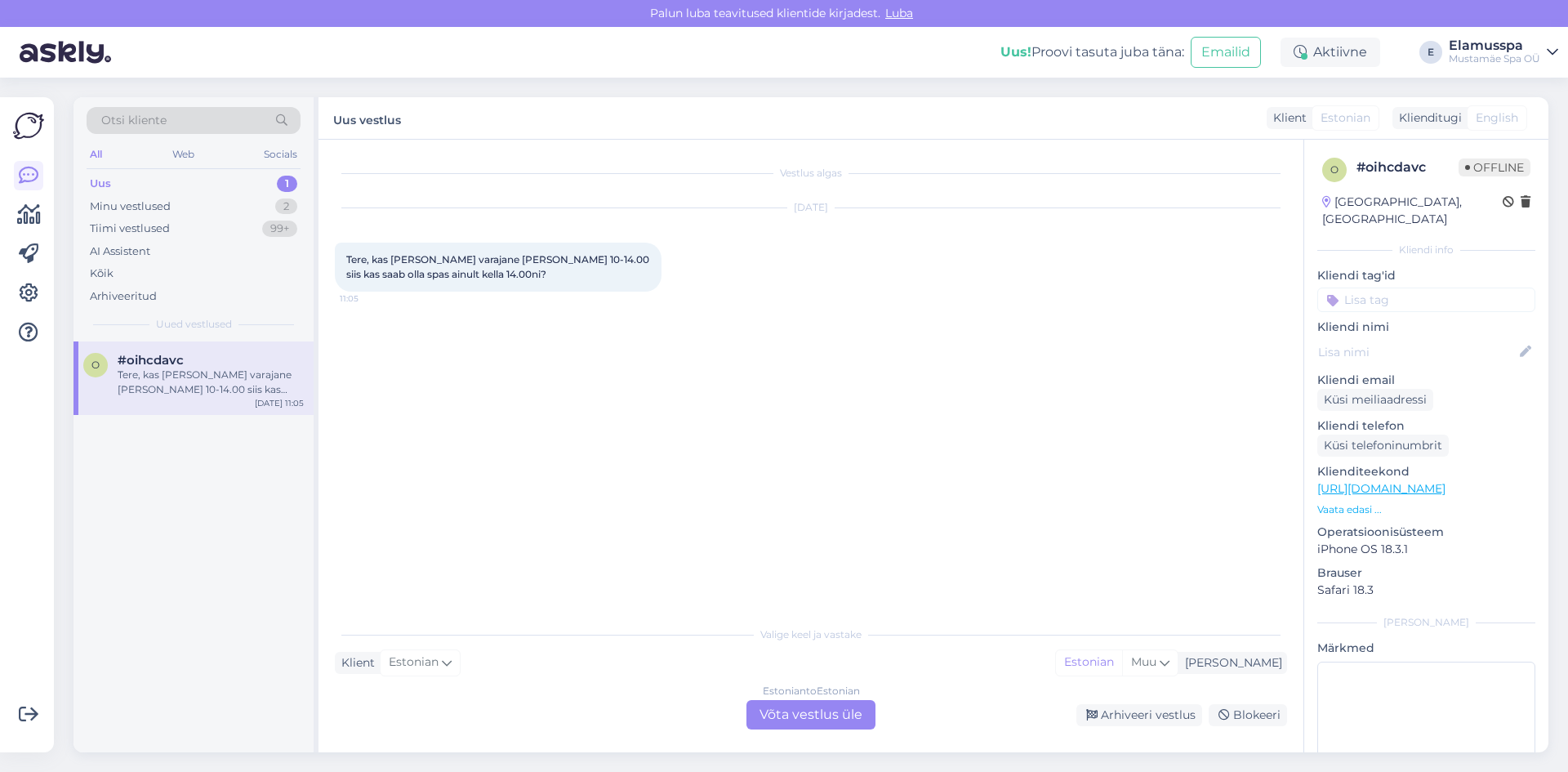
click at [774, 712] on div "Estonian to Estonian Võta vestlus üle" at bounding box center [810, 714] width 129 height 29
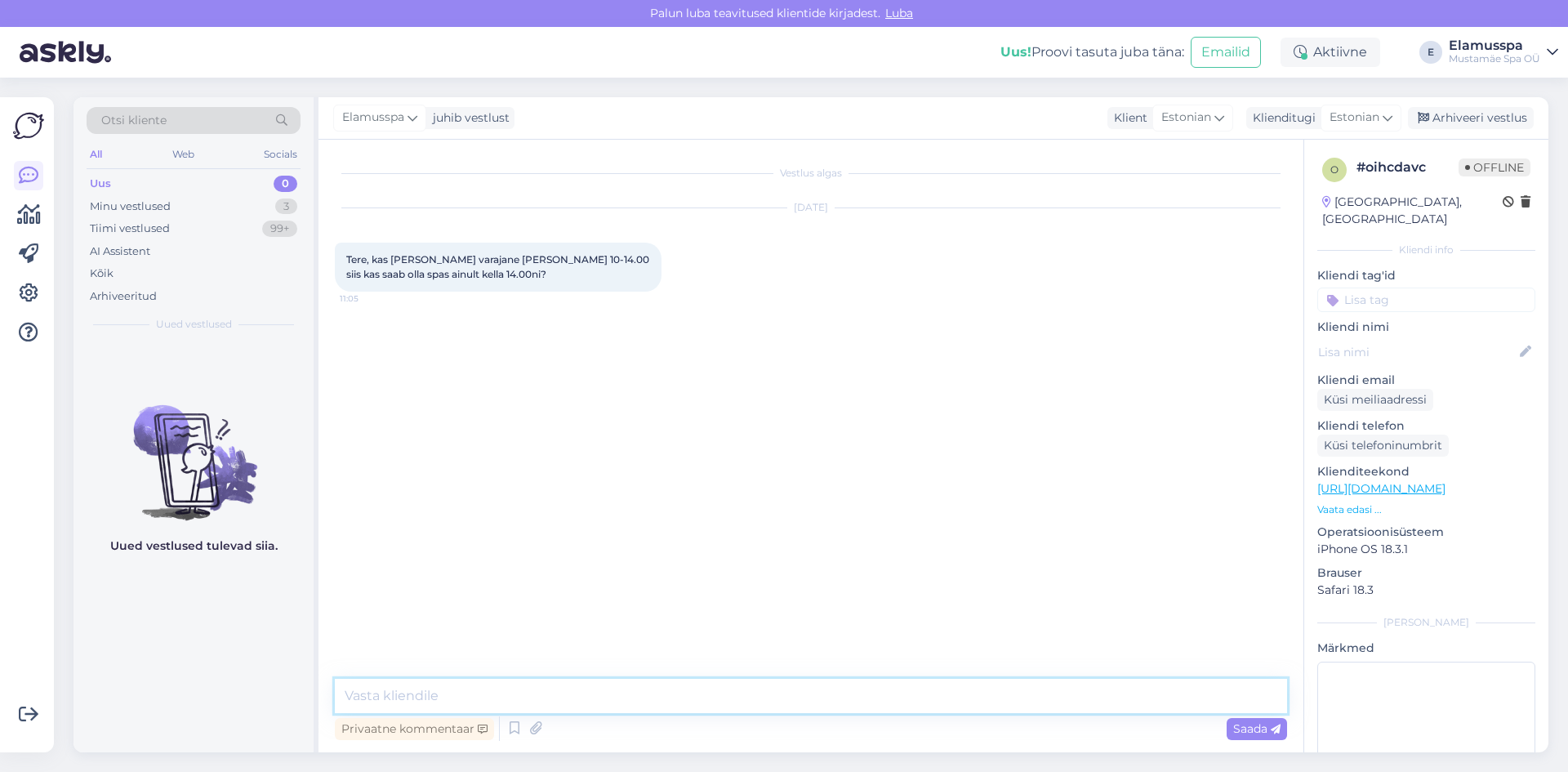
click at [774, 712] on textarea at bounding box center [810, 696] width 953 height 35
type textarea "Tere! Selle piletiga peab sisenema enne 14:00, olla saab nii kaua kui soovite :)"
click at [1243, 726] on span "Saada" at bounding box center [1257, 728] width 47 height 15
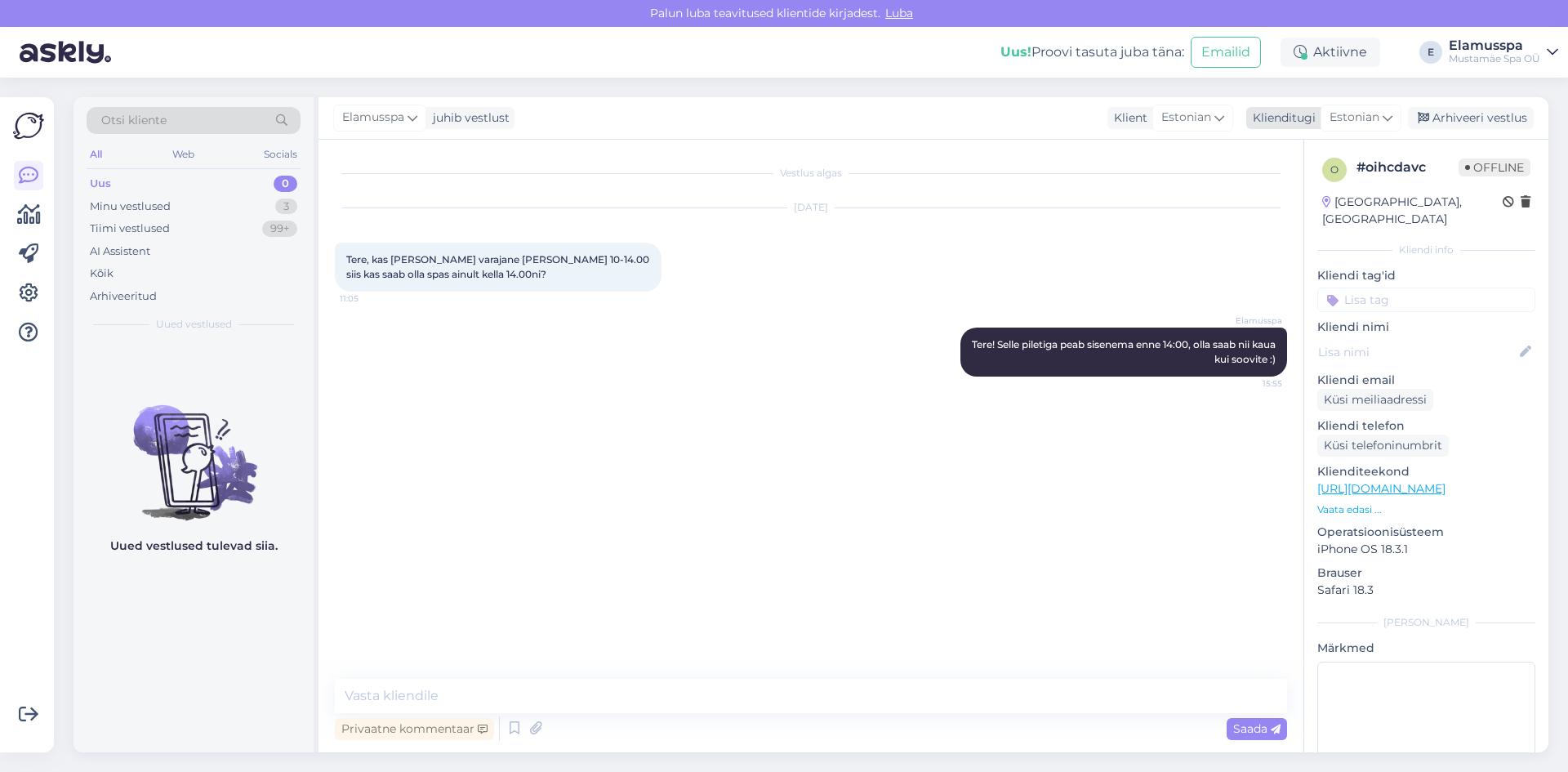
click at [1497, 121] on div "Arhiveeri vestlus" at bounding box center [1470, 117] width 125 height 22
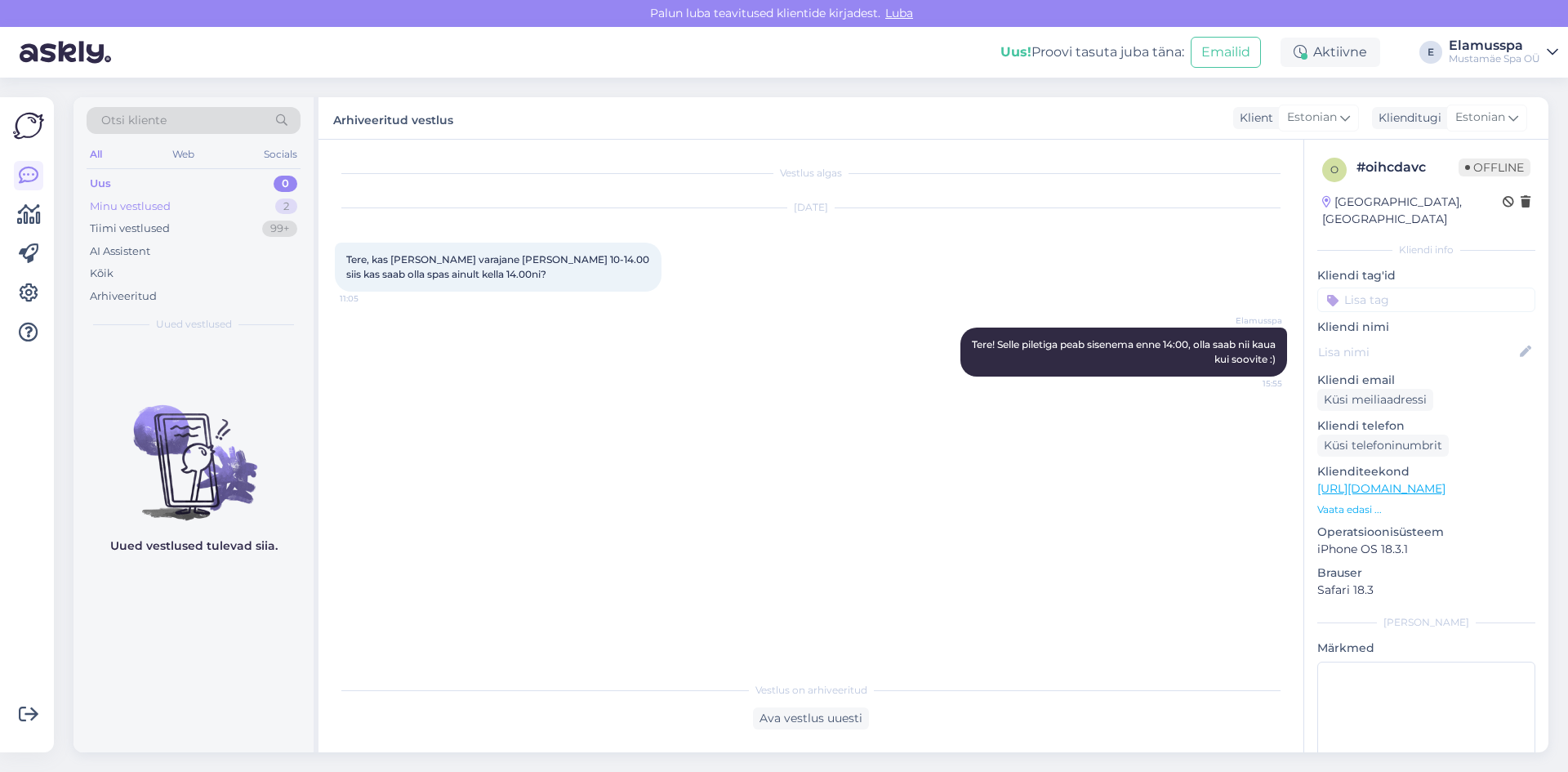
click at [260, 213] on div "Minu vestlused 2" at bounding box center [193, 206] width 214 height 23
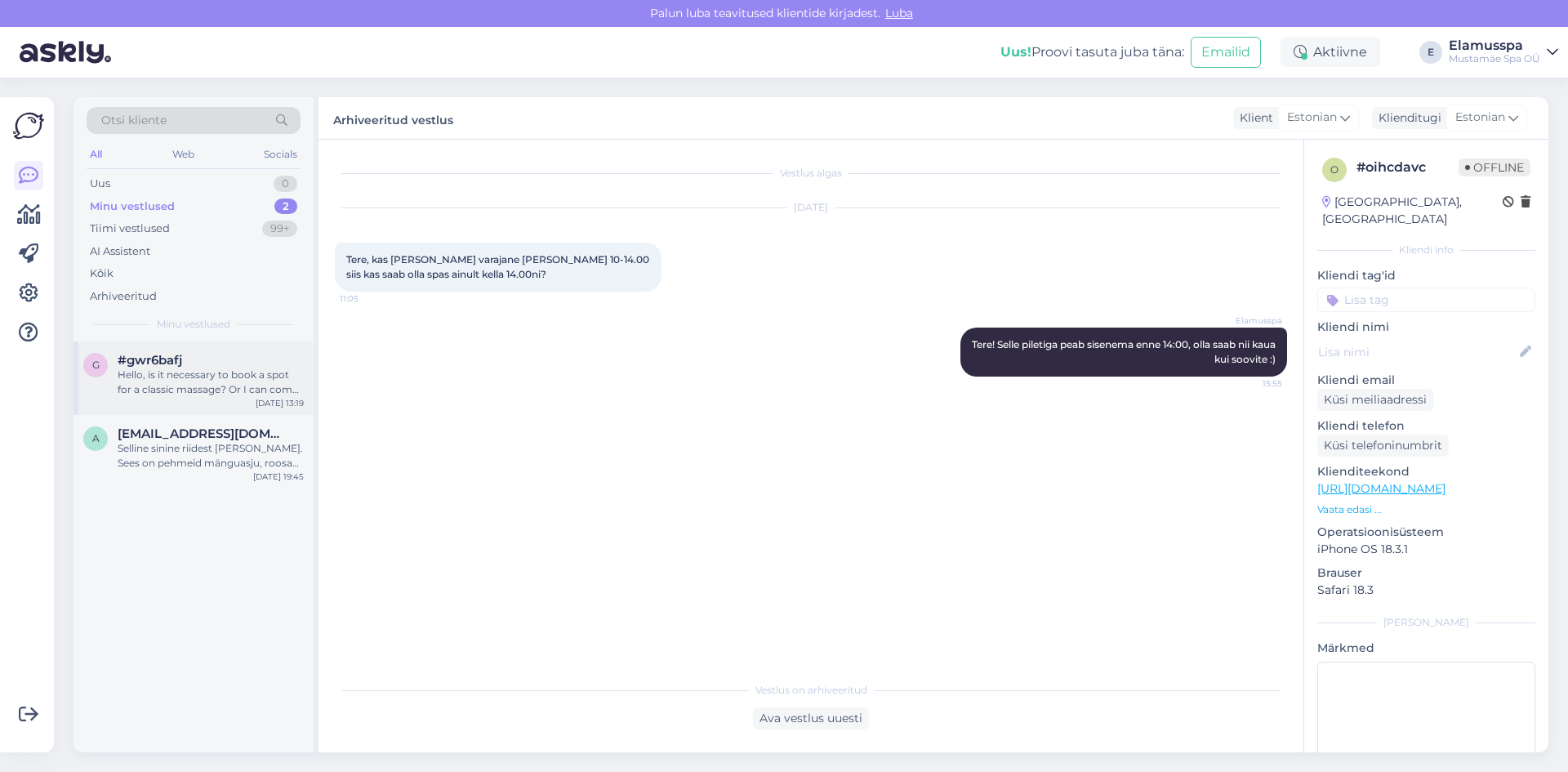
click at [213, 397] on div "g #gwr6bafj Hello, is it necessary to book a spot for a classic massage? Or I c…" at bounding box center [194, 378] width 240 height 74
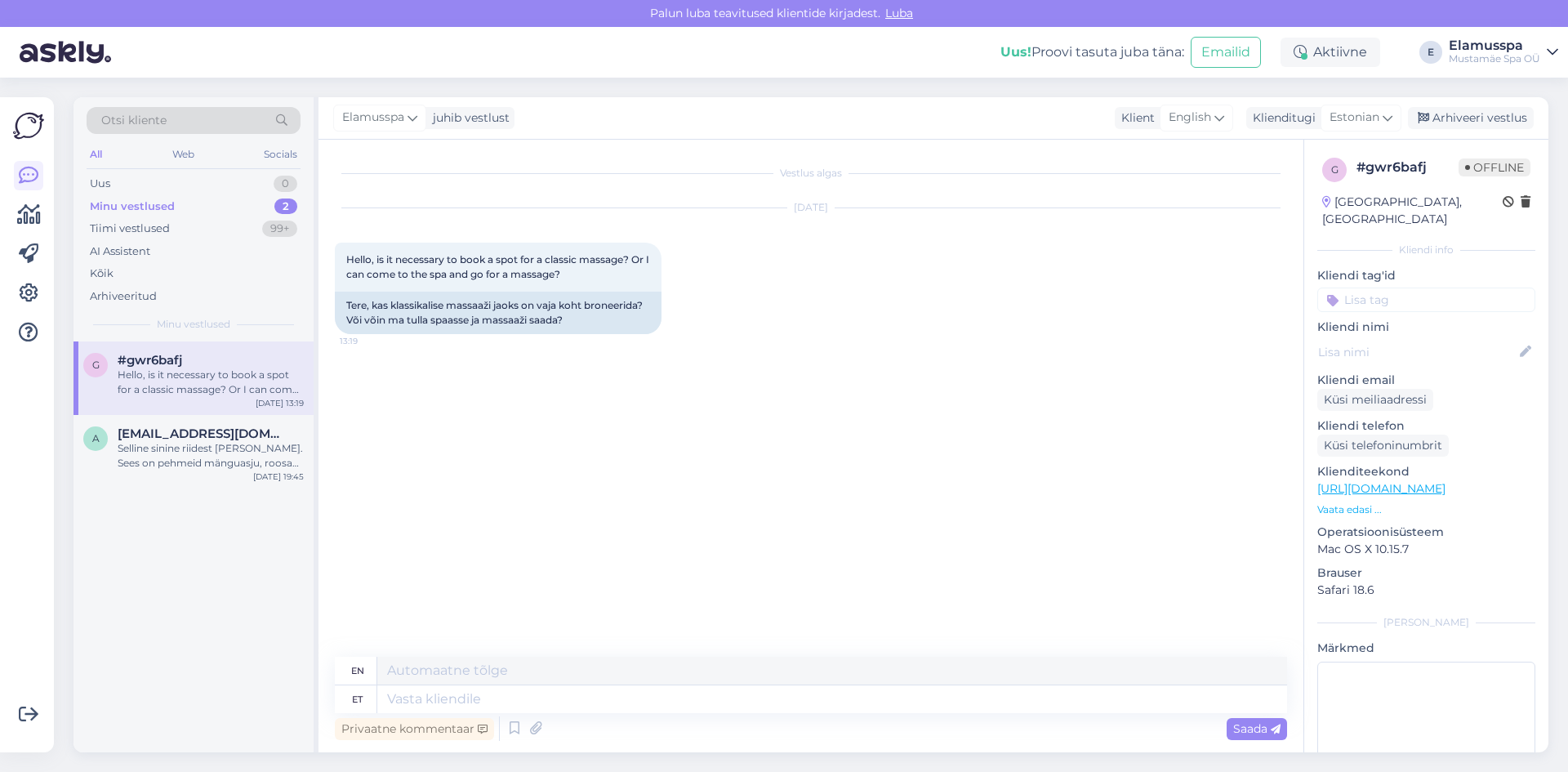
click at [583, 719] on div "Privaatne kommentaar Saada" at bounding box center [810, 728] width 953 height 31
click at [572, 700] on textarea at bounding box center [832, 698] width 910 height 28
type textarea "Tere!"
type textarea "Hello!"
type textarea "Tere! Eel"
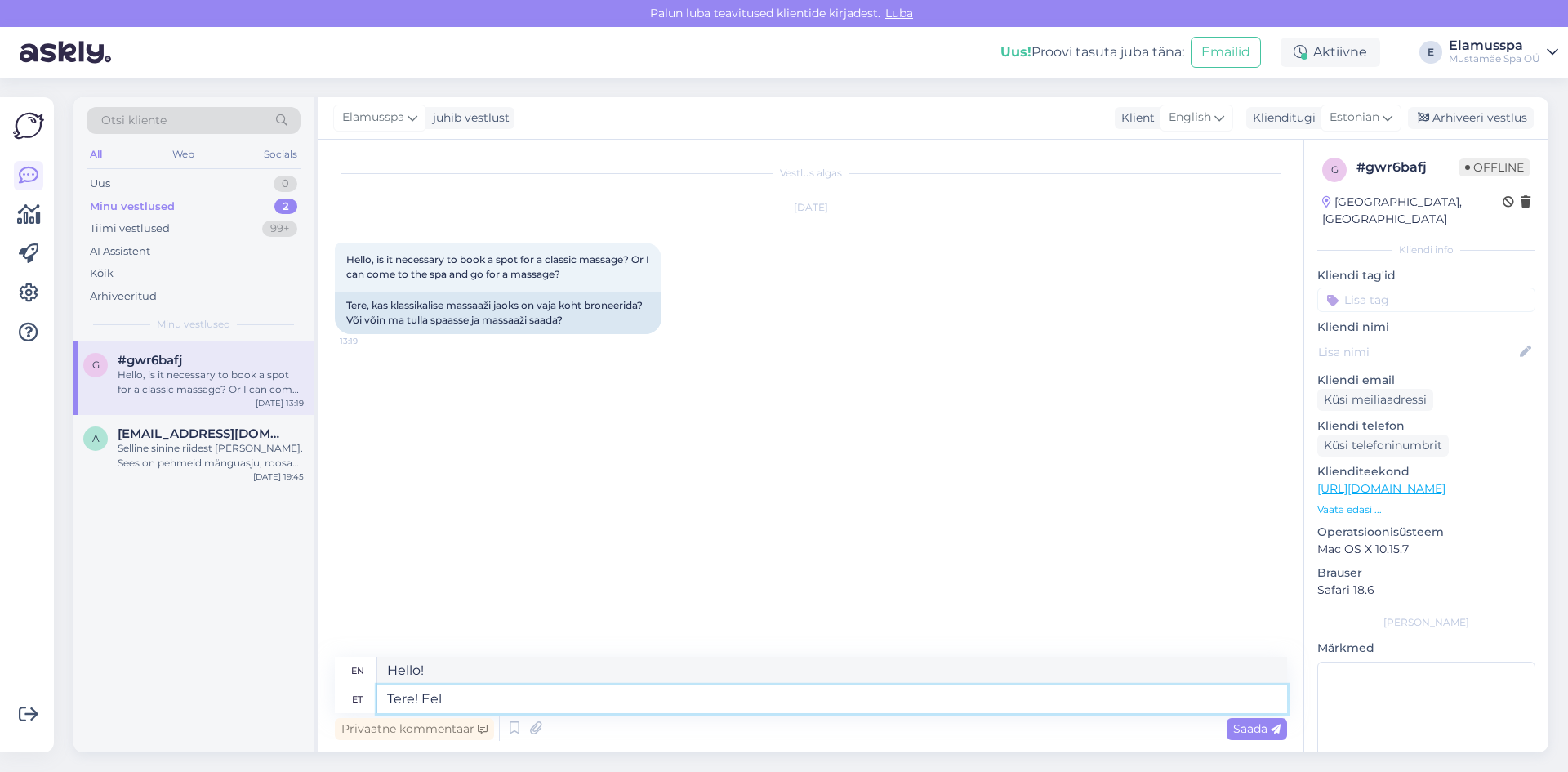
type textarea "Hello! Uh"
type textarea "Tere! Eelbroneerimine"
type textarea "Hello! Pre-booking"
type textarea "Tere! Eelbroneerimine hoolitsusele ei o"
type textarea "Hello! Pre-booking for treatment"
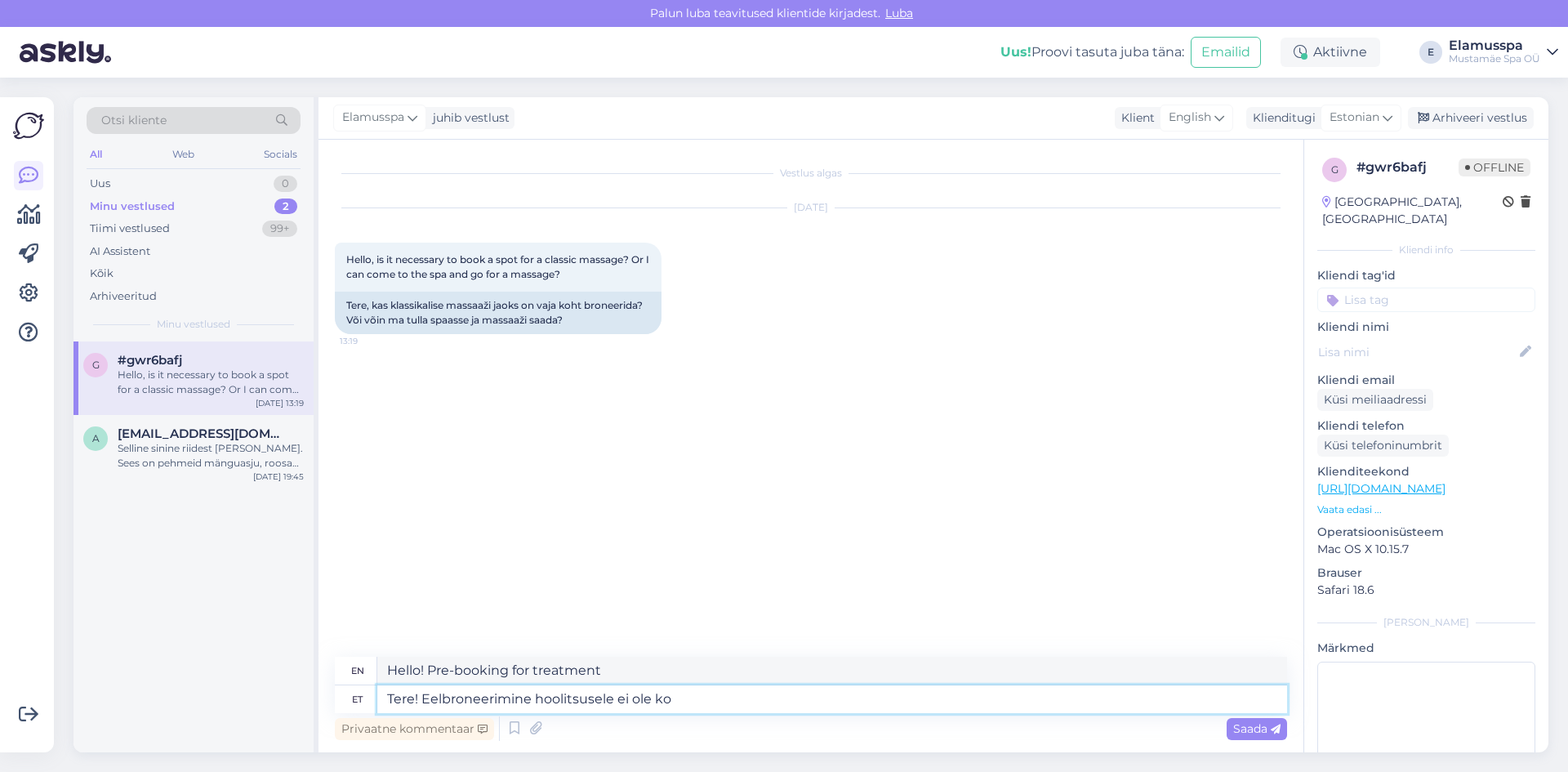
type textarea "Tere! Eelbroneerimine hoolitsusele ei ole koh"
type textarea "Hello! There is no pre-booking for the treatment."
type textarea "Tere! Eelbroneerimine hoolitsusele ei ole kohustuslik, k"
type textarea "Hello! Pre-booking for treatment is not mandatory,"
type textarea "Tere! Eelbroneerimine hoolitsusele ei ole kohustuslik, kui k"
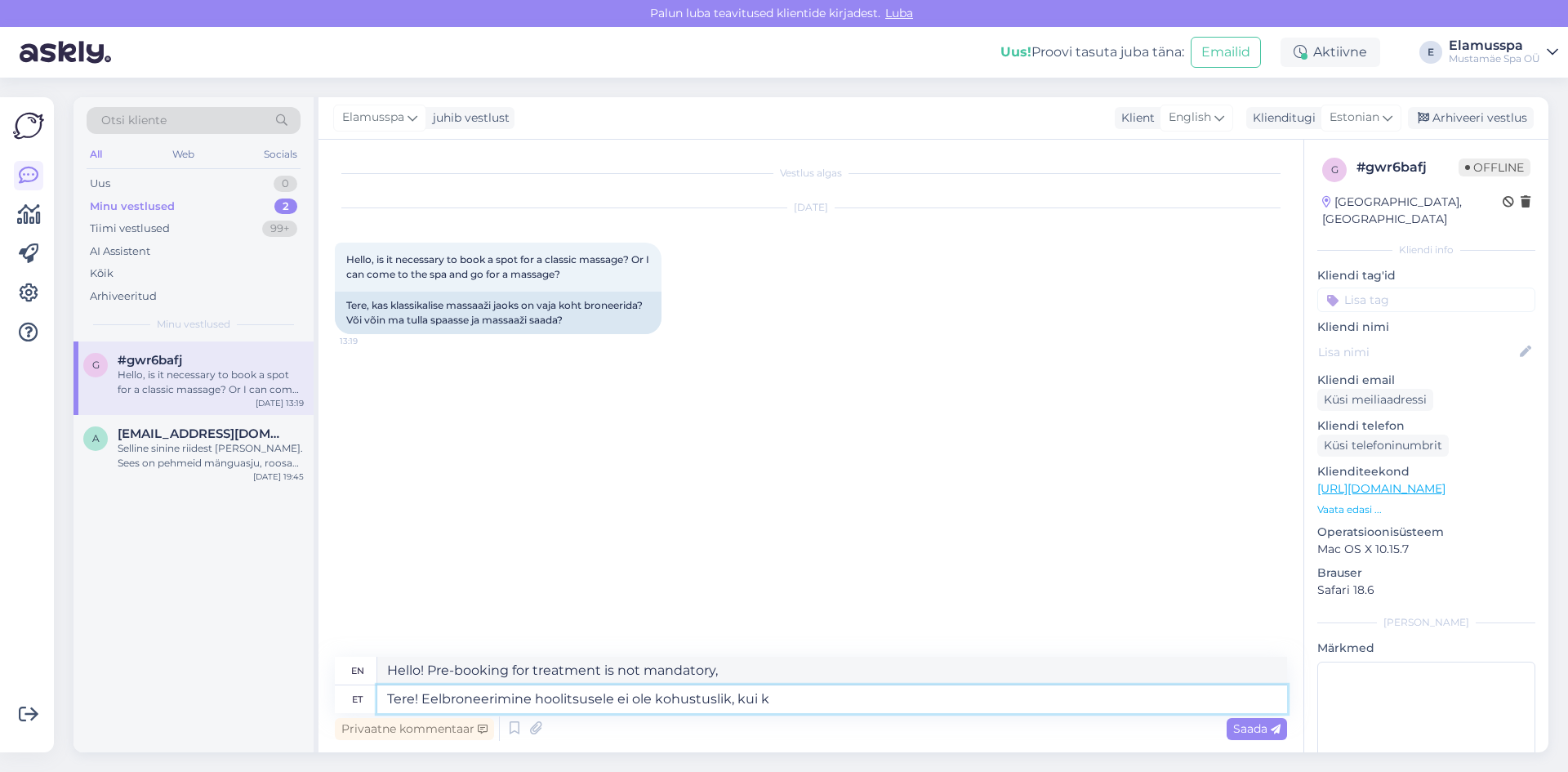
type textarea "Hello! Pre-booking for treatment is not mandatory if"
type textarea "Tere! Eelbroneerimine hoolitsusele ei ole kohustuslik, [PERSON_NAME]"
type textarea "Hello! Pre-booking for treatment is not mandatory, if you are certain"
type textarea "Tere! Eelbroneerimine hoolitsusele ei ole kohustuslik, kui kindlasti s"
type textarea "Hello! Pre-booking for treatment is not mandatory, unless absolutely necessary."
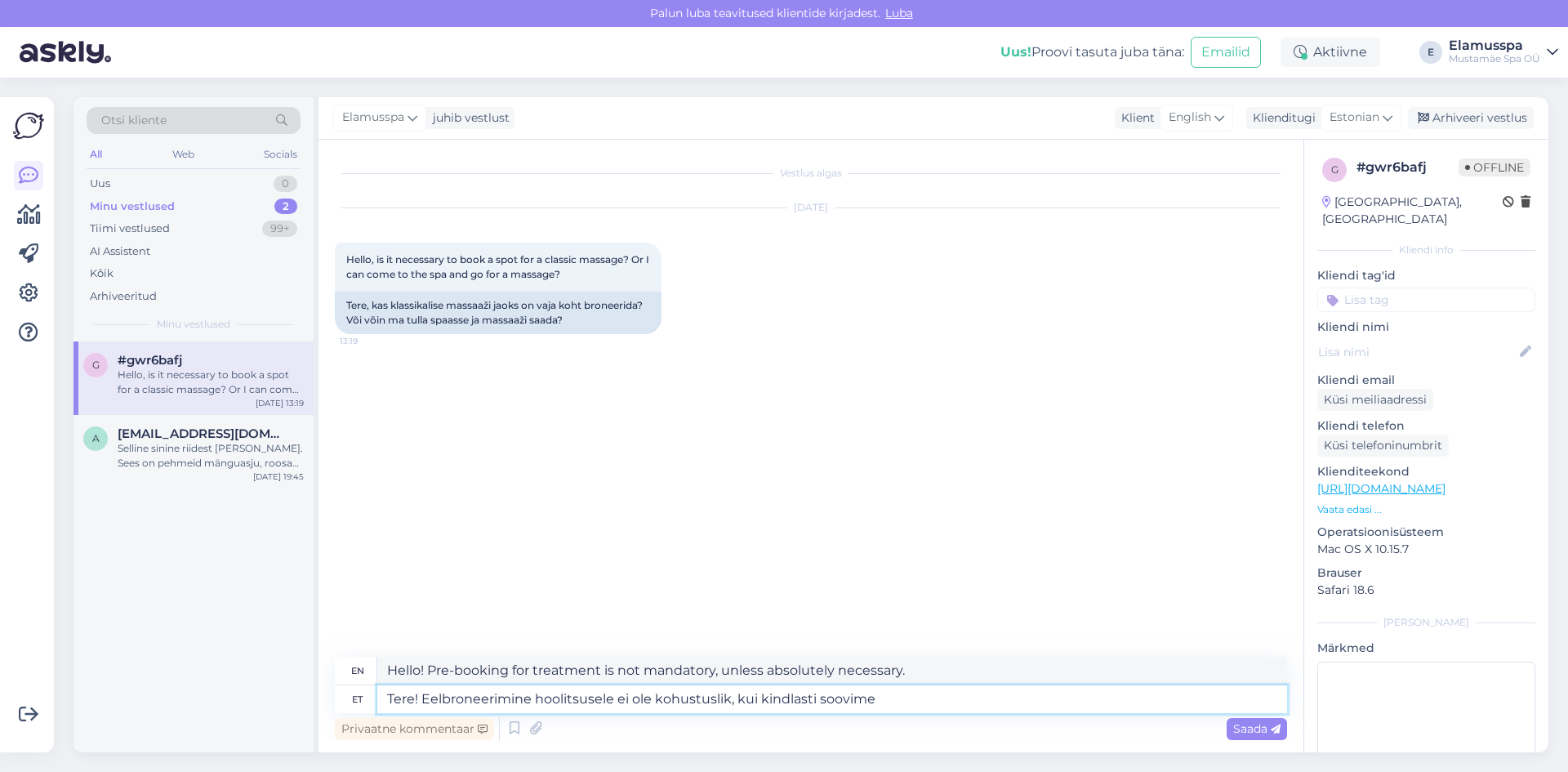
type textarea "Tere! Eelbroneerimine hoolitsusele ei ole kohustuslik, kui kindlasti soovime"
type textarea "Hello! Pre-booking for treatment is not mandatory, unless we absolutely want to."
type textarea "Tere! Eelbroneerimine hoolitsusele ei ole kohustuslik, kui kindlasti soovime se"
type textarea "Hello! Pre-booking for treatment is not mandatory, unless we definitely want it."
type textarea "Tere! Eelbroneerimine hoolitsusele ei ole kohustuslik, kui kindlasti soovime"
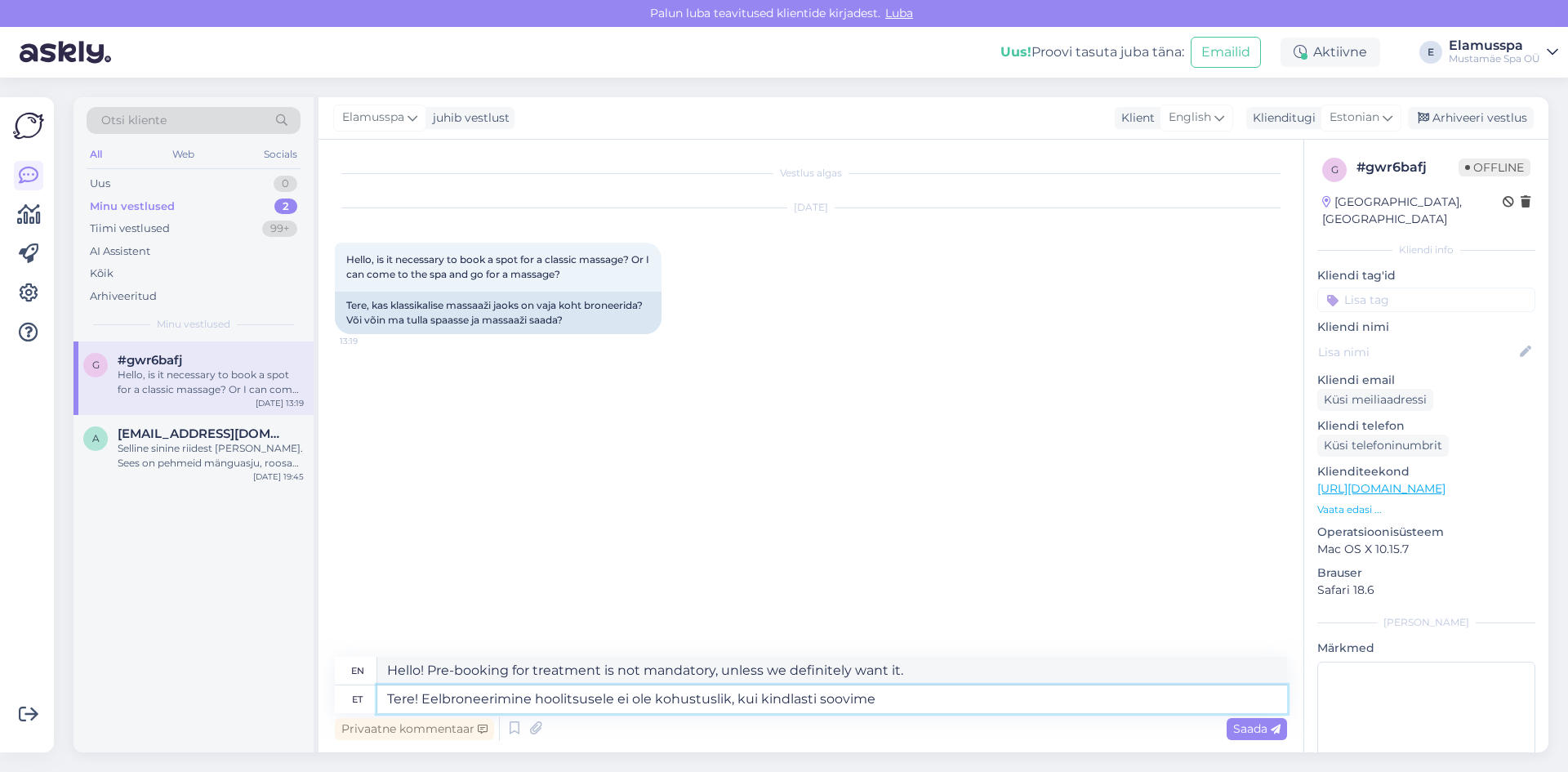
type textarea "Hello! Pre-booking for treatment is not mandatory, unless we absolutely want to."
type textarea "Tere! Eelbroneerimine hoolitsusele ei ole kohustuslik, kui kindlasti soovi"
type textarea "Hello! Pre-booking for treatment is not mandatory, unless you definitely want t…"
type textarea "Tere! Eelbroneerimine hoolitsusele ei ole kohustuslik, kui kindlasti soovitusli…"
type textarea "Hello! Pre-booking for treatment is not mandatory, but definitely recommended."
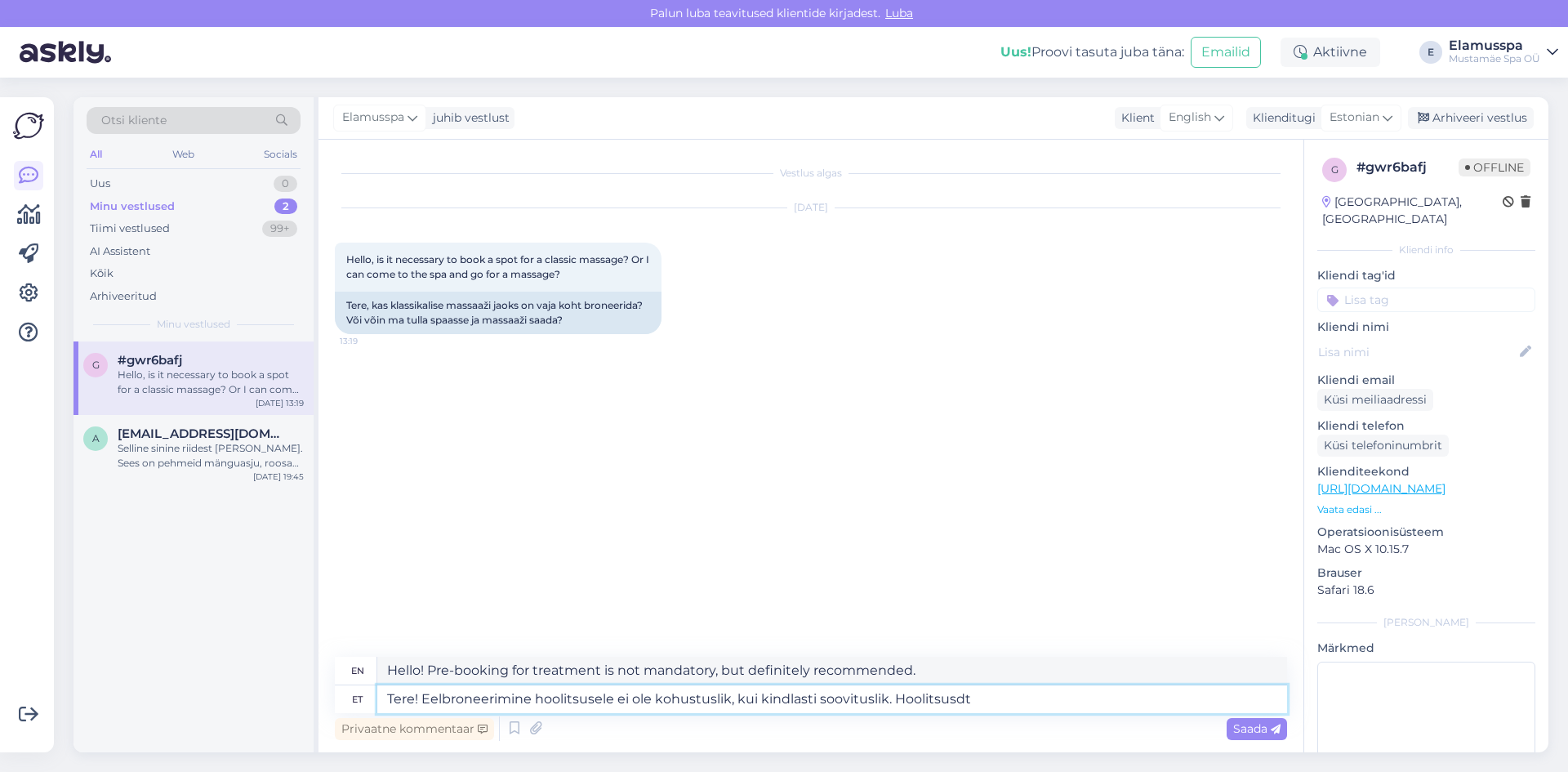
type textarea "Tere! Eelbroneerimine hoolitsusele ei ole kohustuslik, kui kindlasti soovitusli…"
type textarea "Hello! Pre-booking for a treatment is not mandatory, but definitely recommended…"
type textarea "Tere! Eelbroneerimine hoolitsusele ei ole kohustuslik, kui kindlasti soovitusli…"
type textarea "Hello! Pre-booking for a treatment is not mandatory, but definitely recommended…"
type textarea "Tere! Eelbroneerimine hoolitsusele ei ole kohustuslik, kui kindlasti soovitusli…"
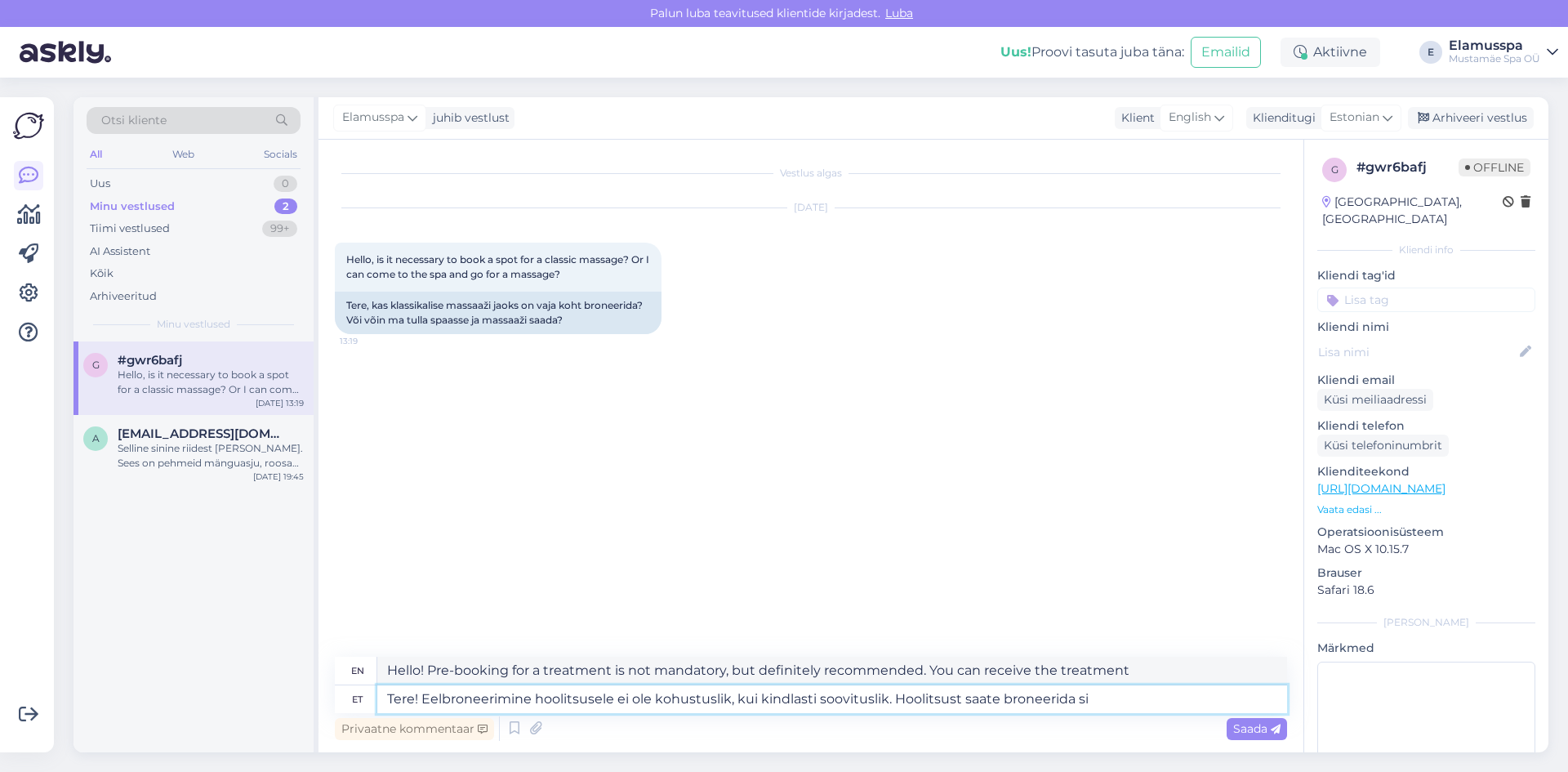
type textarea "Hello! Pre-booking for a treatment is not mandatory, but definitely recommended…"
type textarea "Tere! Eelbroneerimine hoolitsusele ei ole kohustuslik, kui kindlasti soovitusli…"
type textarea "Hi! Pre-booking for the treatment is not mandatory, but definitely recommended.…"
paste textarea "[URL][DOMAIN_NAME]"
type textarea "Tere! Eelbroneerimine hoolitsusele ei ole kohustuslik, kui kindlasti soovitusli…"
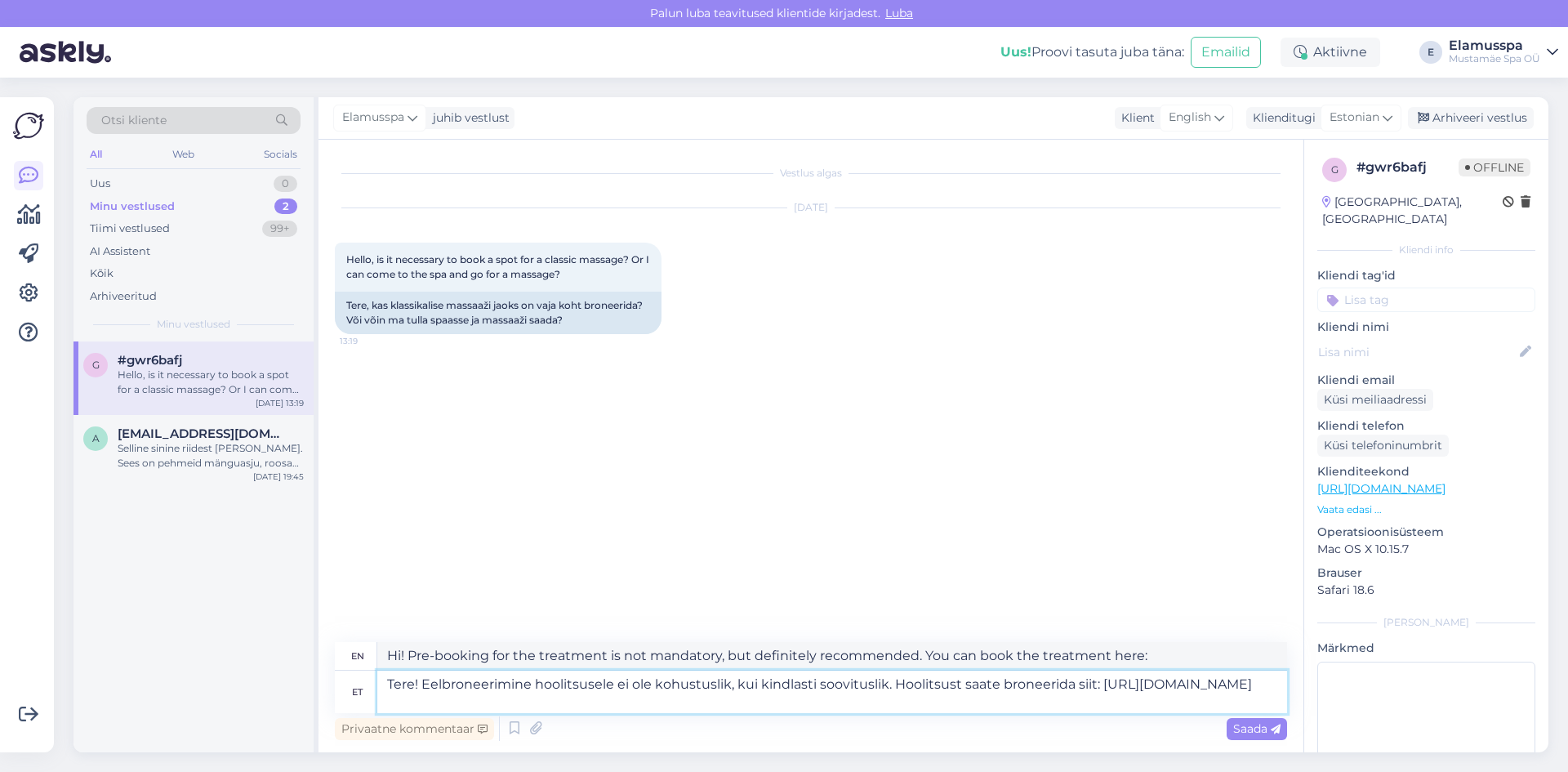
type textarea "Hi! Pre-booking for a treatment is not mandatory, but definitely recommended. Y…"
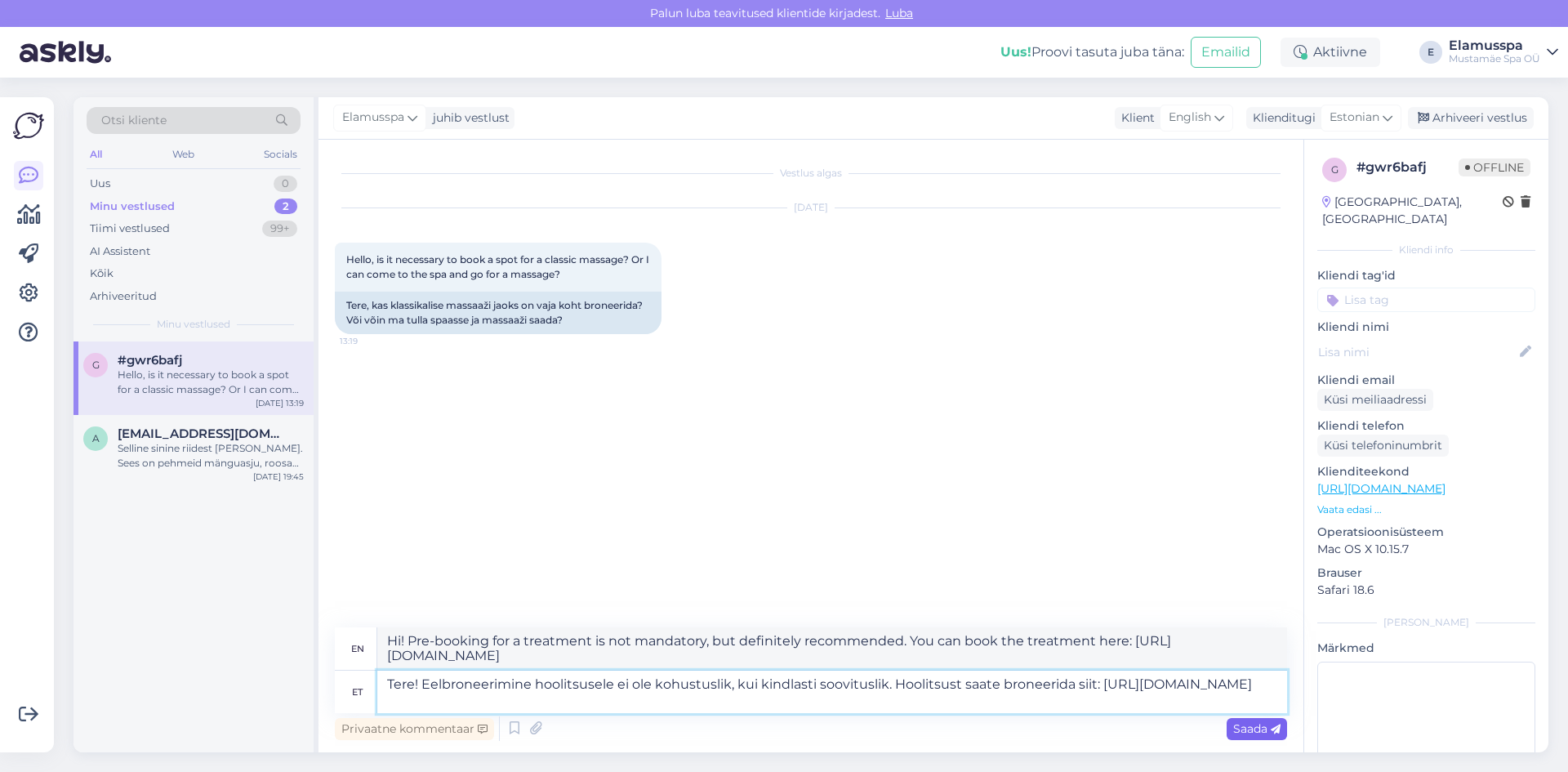
type textarea "Tere! Eelbroneerimine hoolitsusele ei ole kohustuslik, kui kindlasti soovitusli…"
click at [1239, 722] on span "Saada" at bounding box center [1257, 728] width 47 height 15
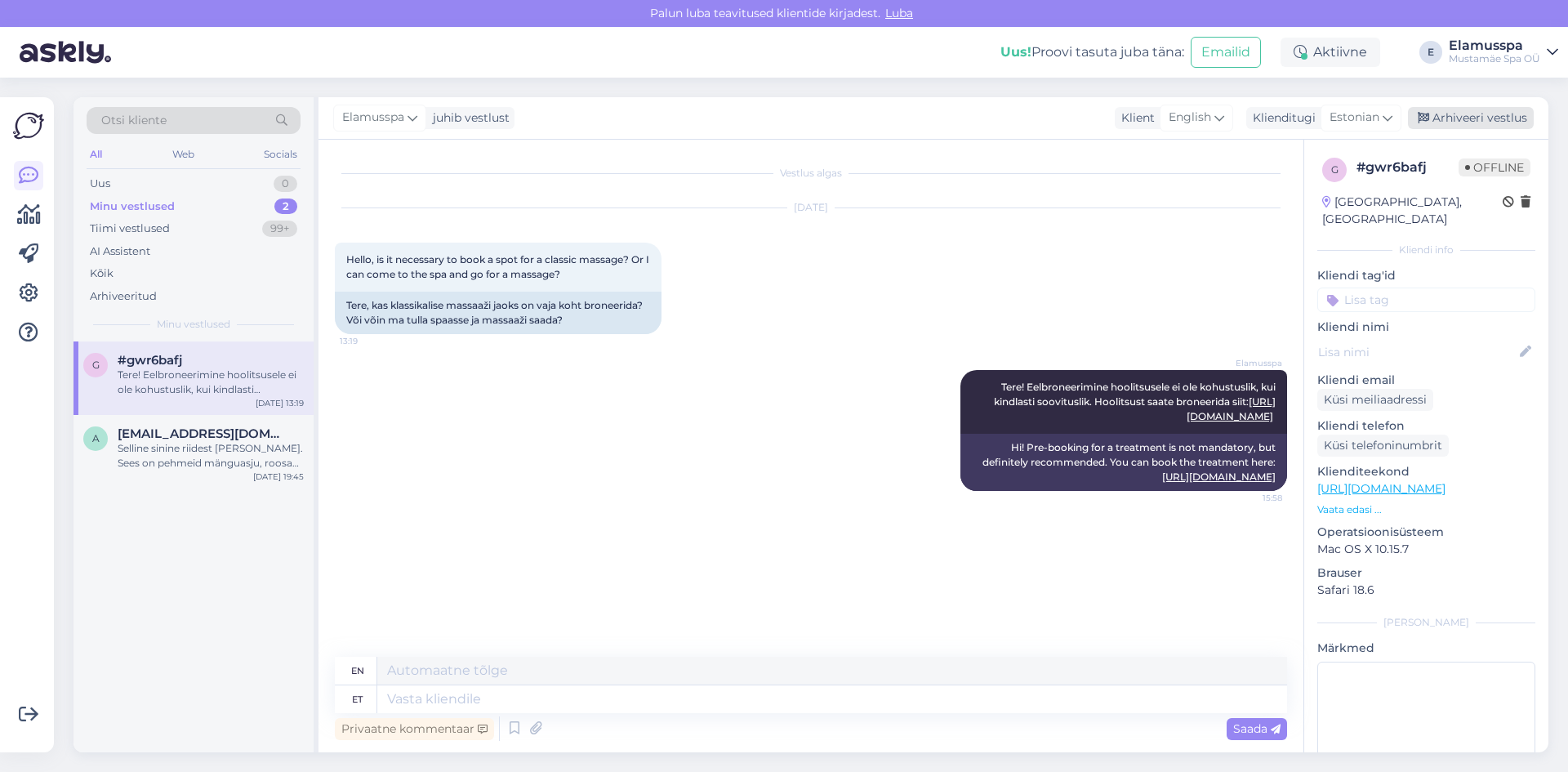
click at [1490, 111] on div "Arhiveeri vestlus" at bounding box center [1470, 117] width 125 height 22
